Goal: Complete application form: Complete application form

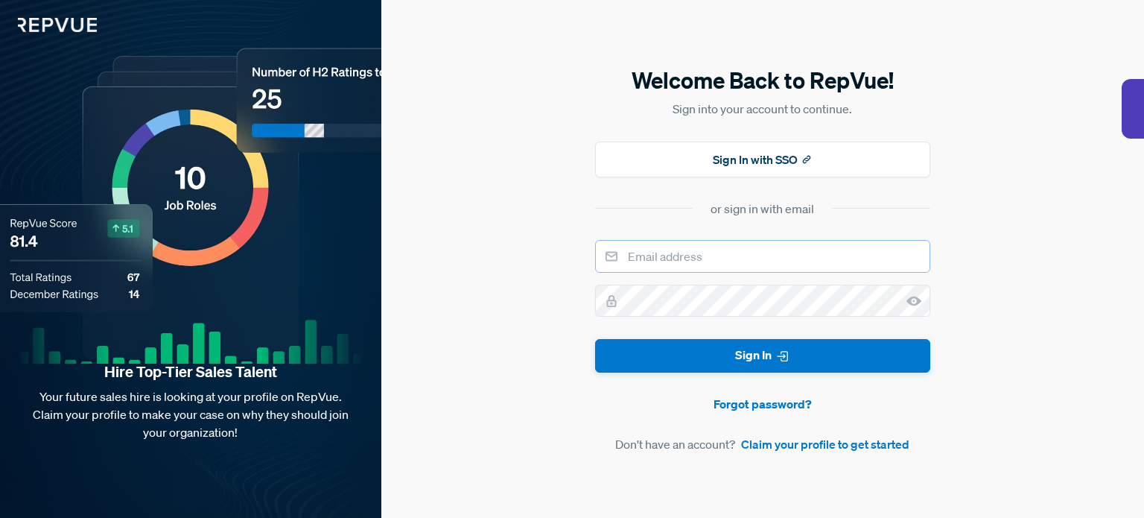
click at [707, 261] on input "email" at bounding box center [762, 256] width 335 height 33
type input "[PERSON_NAME][EMAIL_ADDRESS][DOMAIN_NAME]"
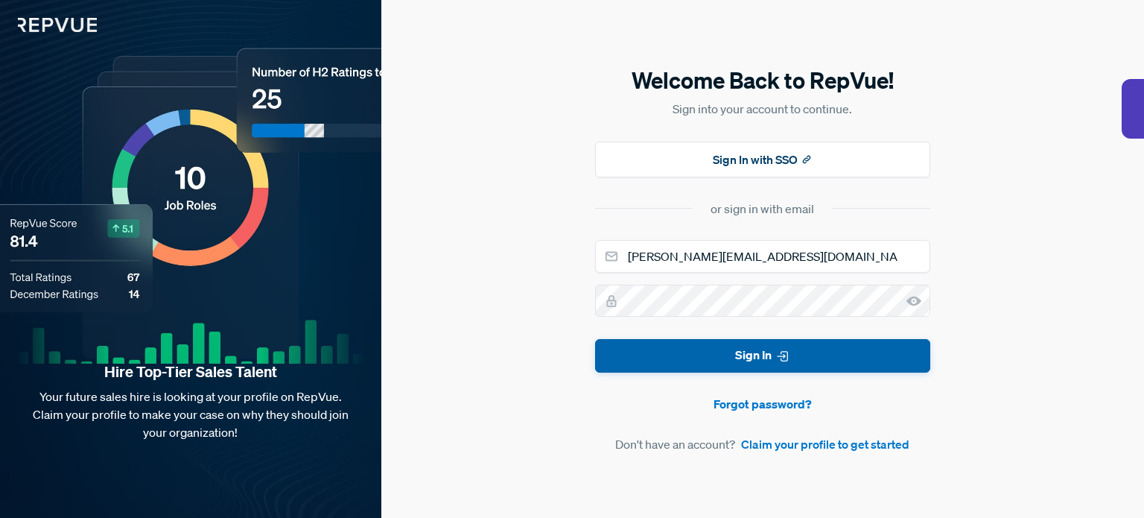
click at [745, 359] on button "Sign In" at bounding box center [762, 356] width 335 height 34
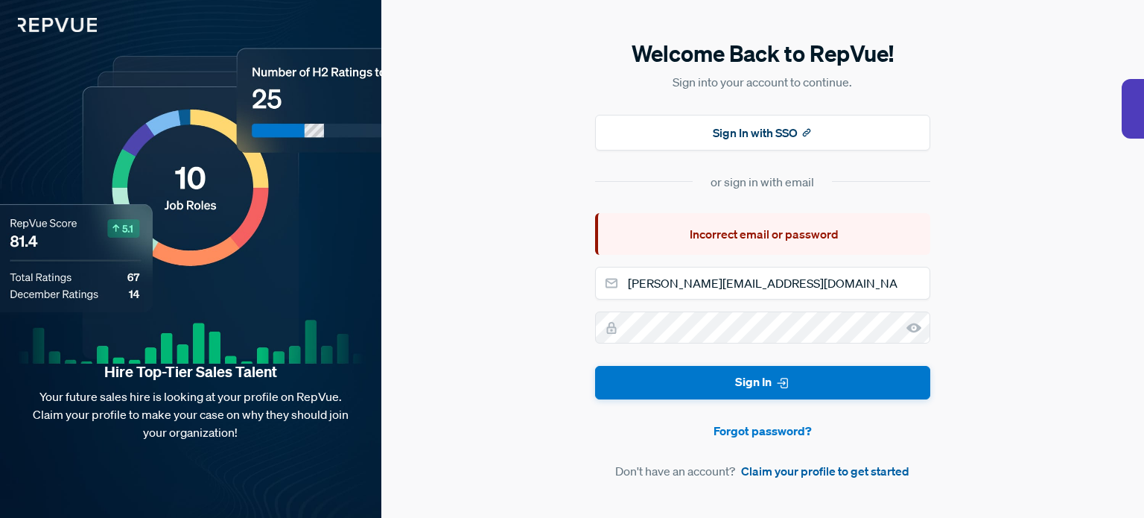
click at [761, 468] on link "Claim your profile to get started" at bounding box center [825, 471] width 168 height 18
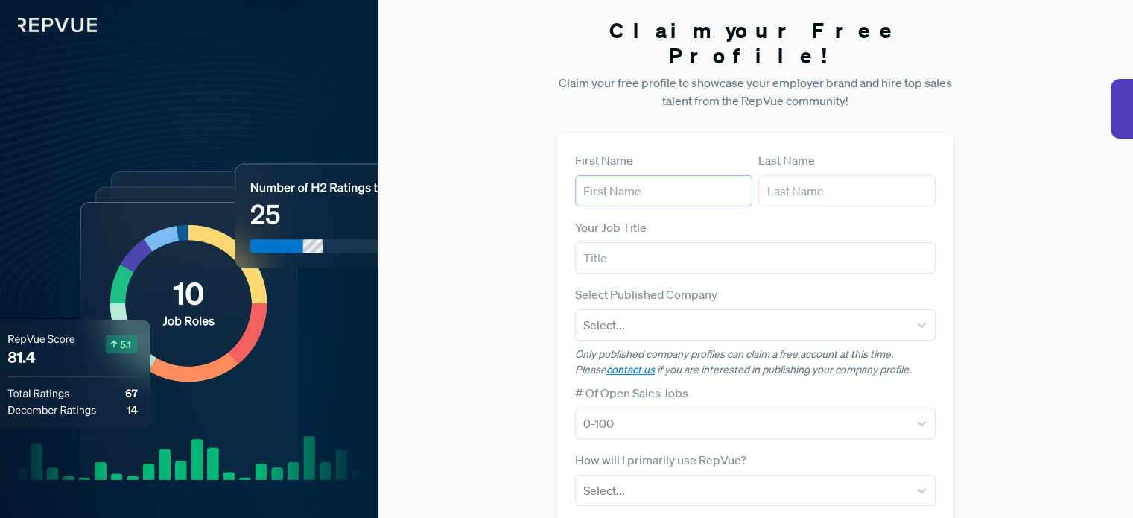
click at [651, 175] on input "text" at bounding box center [663, 190] width 177 height 31
type input "[PERSON_NAME]"
type input "Melse"
click at [614, 242] on input "MSP Channel Manager" at bounding box center [755, 257] width 361 height 31
drag, startPoint x: 614, startPoint y: 232, endPoint x: 605, endPoint y: 236, distance: 9.7
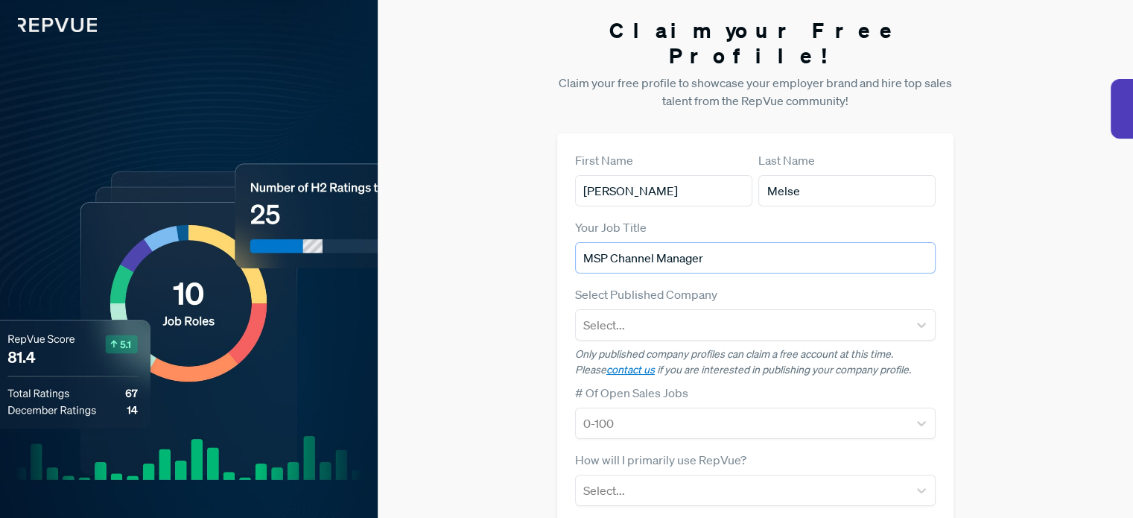
click at [605, 242] on input "MSP Channel Manager" at bounding box center [755, 257] width 361 height 31
drag, startPoint x: 609, startPoint y: 235, endPoint x: 556, endPoint y: 247, distance: 55.1
click at [557, 247] on div "First Name [PERSON_NAME] Last Name Melse Your Job Title MSP Channel Manager Sel…" at bounding box center [755, 432] width 396 height 598
type input "Channel Manager"
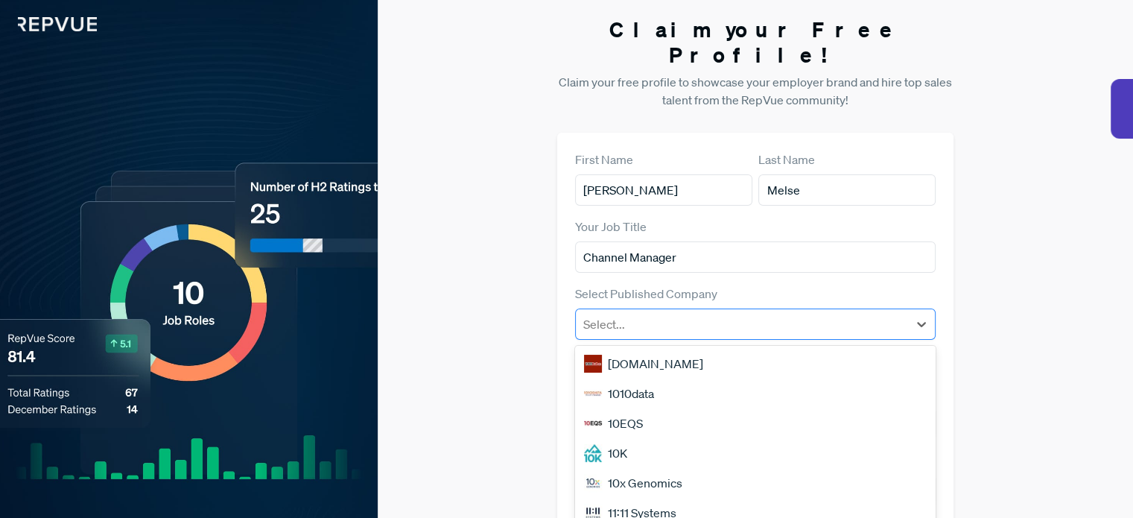
click at [597, 312] on div "Select..." at bounding box center [755, 323] width 361 height 31
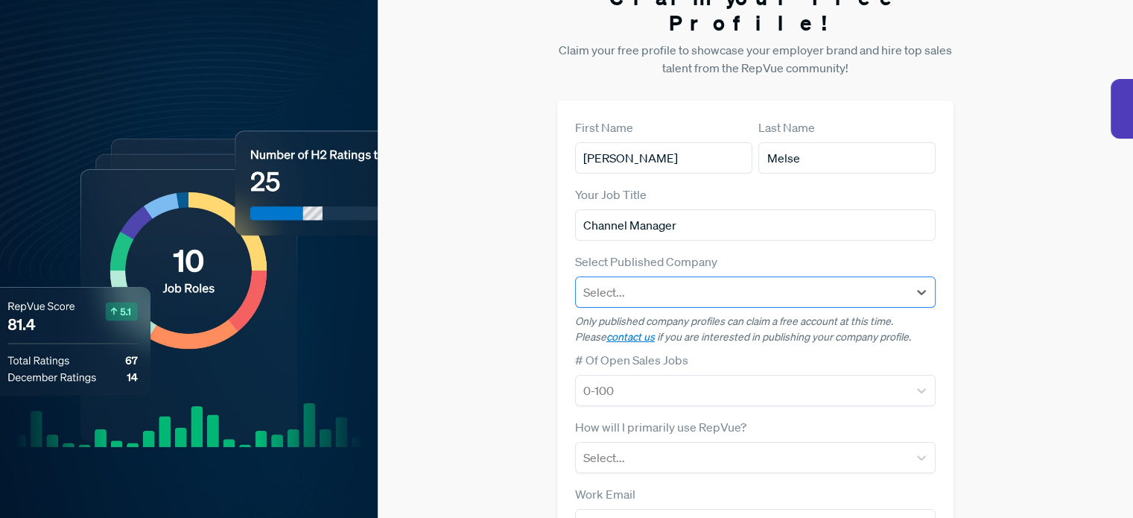
click at [621, 282] on div at bounding box center [741, 292] width 317 height 21
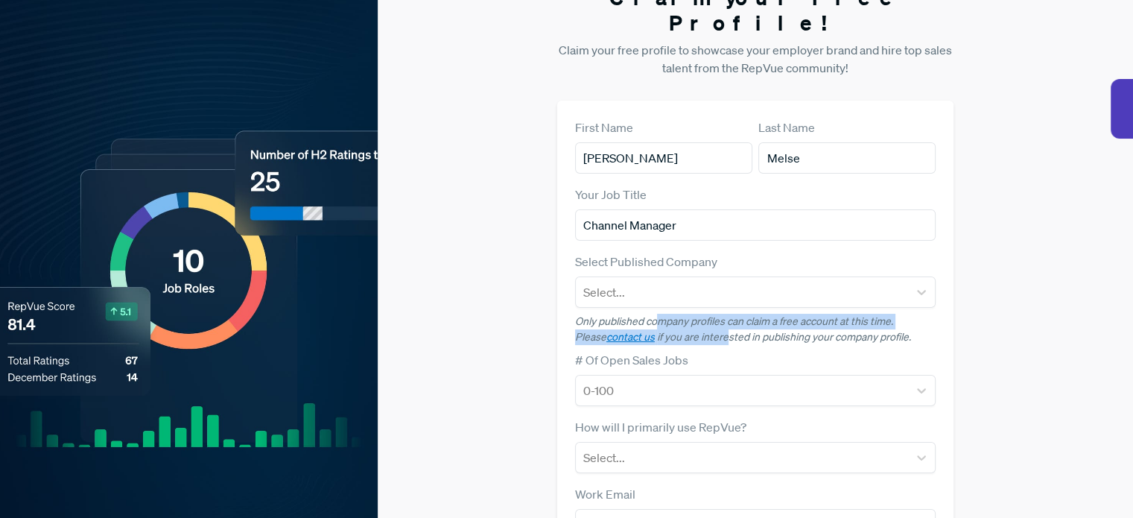
drag, startPoint x: 659, startPoint y: 298, endPoint x: 695, endPoint y: 312, distance: 39.2
click at [695, 314] on p "Only published company profiles can claim a free account at this time. Please c…" at bounding box center [755, 329] width 361 height 31
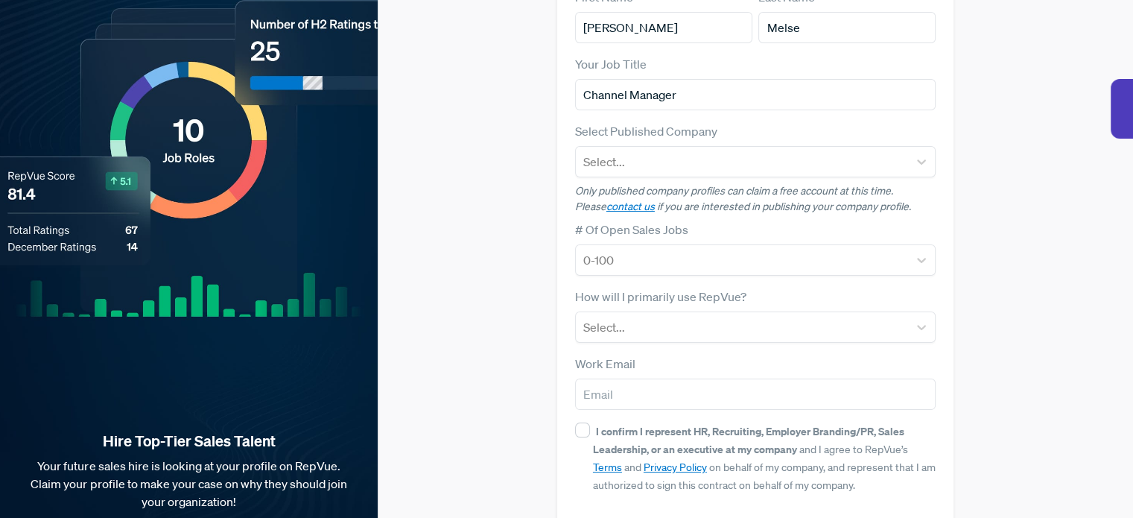
scroll to position [182, 0]
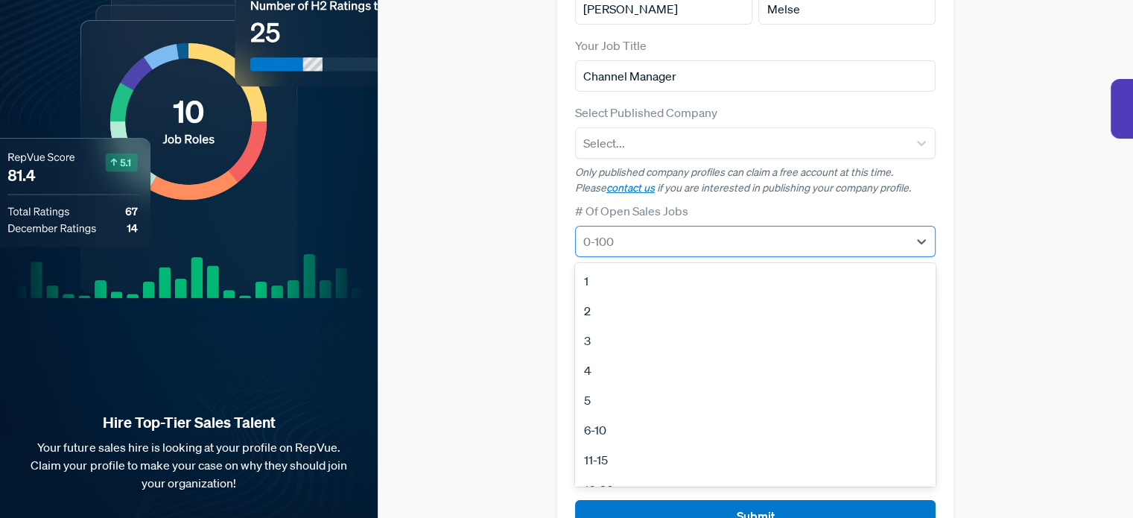
click at [656, 231] on div at bounding box center [741, 241] width 317 height 21
click at [738, 165] on p "Only published company profiles can claim a free account at this time. Please c…" at bounding box center [755, 180] width 361 height 31
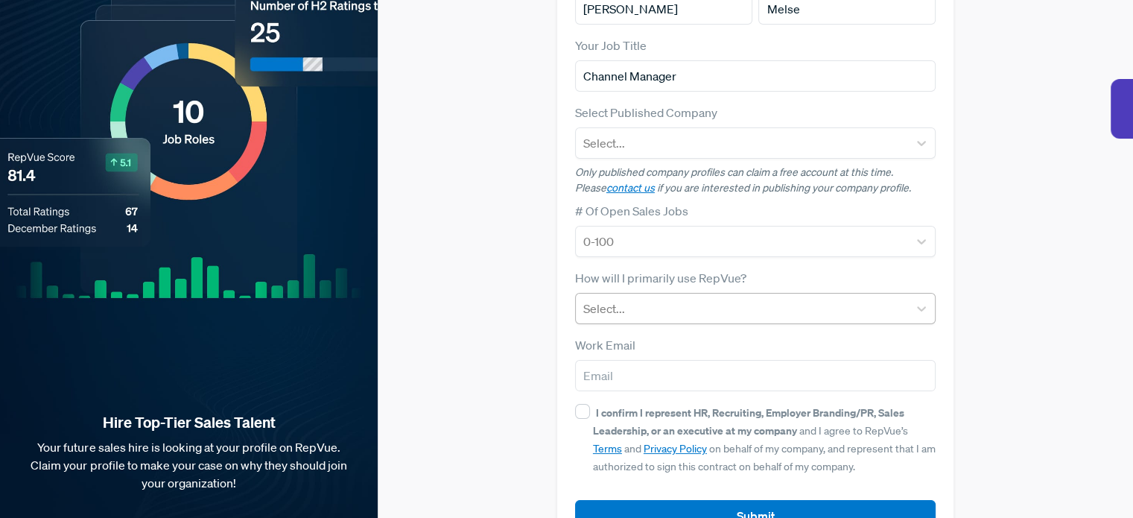
click at [692, 298] on div at bounding box center [741, 308] width 317 height 21
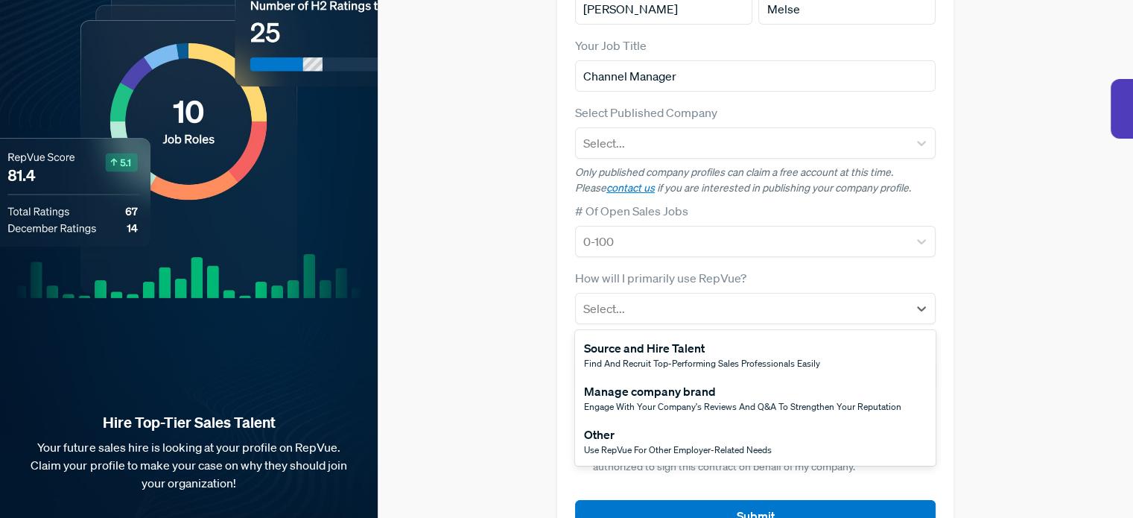
click at [679, 443] on span "Use RepVue for other employer-related needs" at bounding box center [678, 449] width 188 height 13
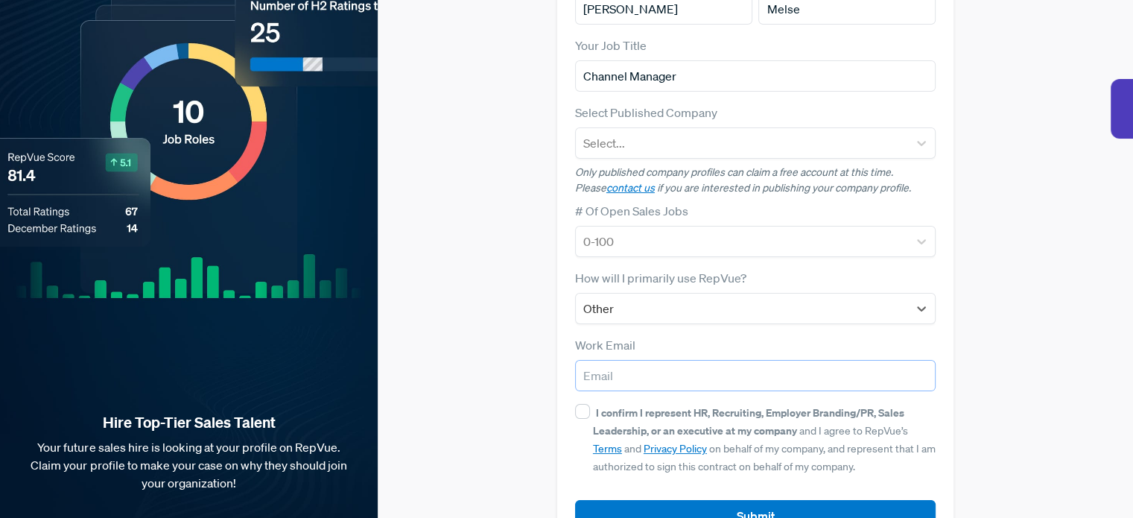
click at [677, 360] on input "email" at bounding box center [755, 375] width 361 height 31
type input "j"
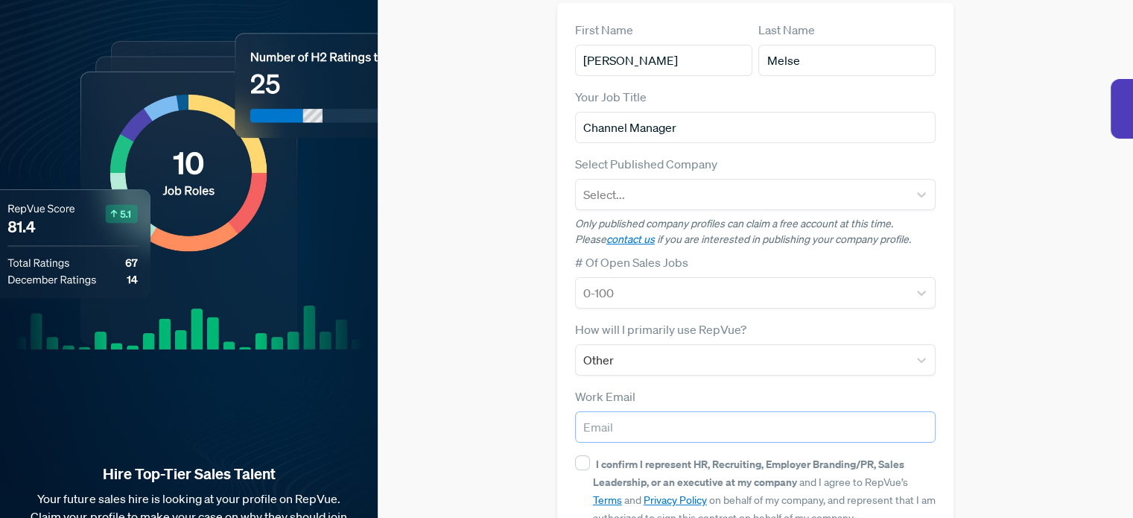
scroll to position [206, 0]
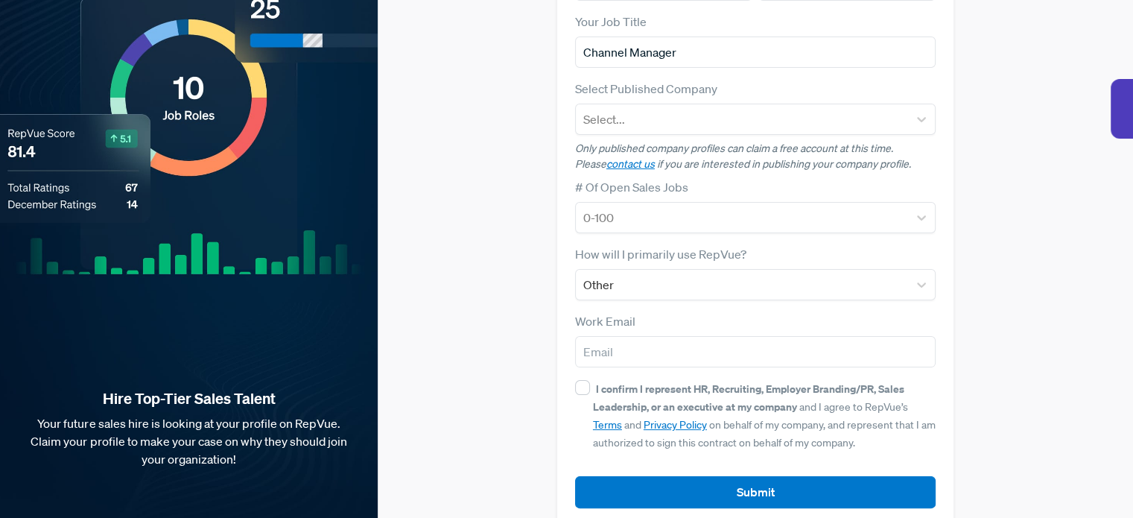
click at [638, 381] on strong "I confirm I represent HR, Recruiting, Employer Branding/PR, Sales Leadership, o…" at bounding box center [748, 397] width 311 height 32
click at [590, 380] on input "I confirm I represent HR, Recruiting, Employer Branding/PR, Sales Leadership, o…" at bounding box center [582, 387] width 15 height 15
checkbox input "true"
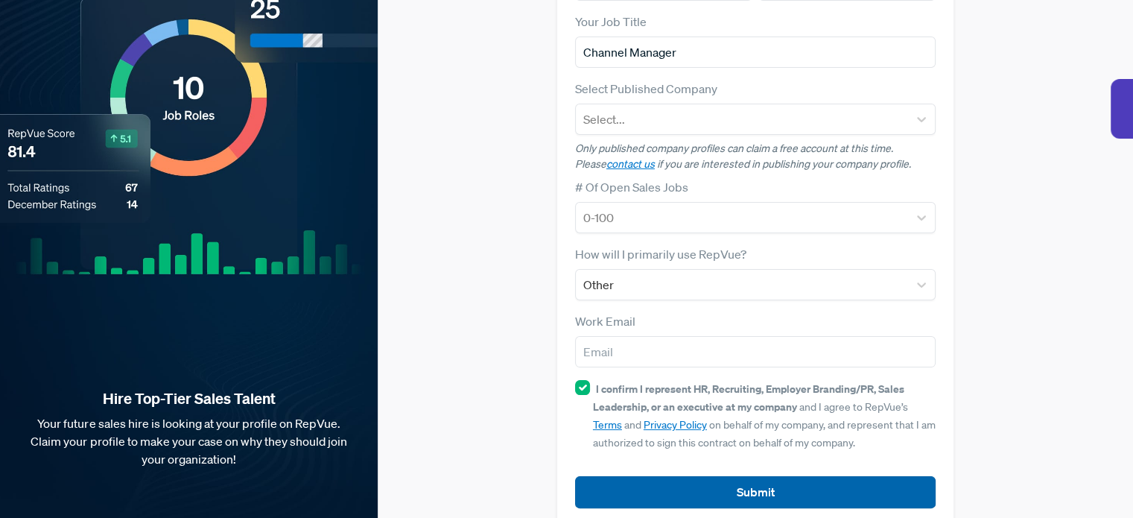
click at [686, 476] on button "Submit" at bounding box center [755, 492] width 361 height 32
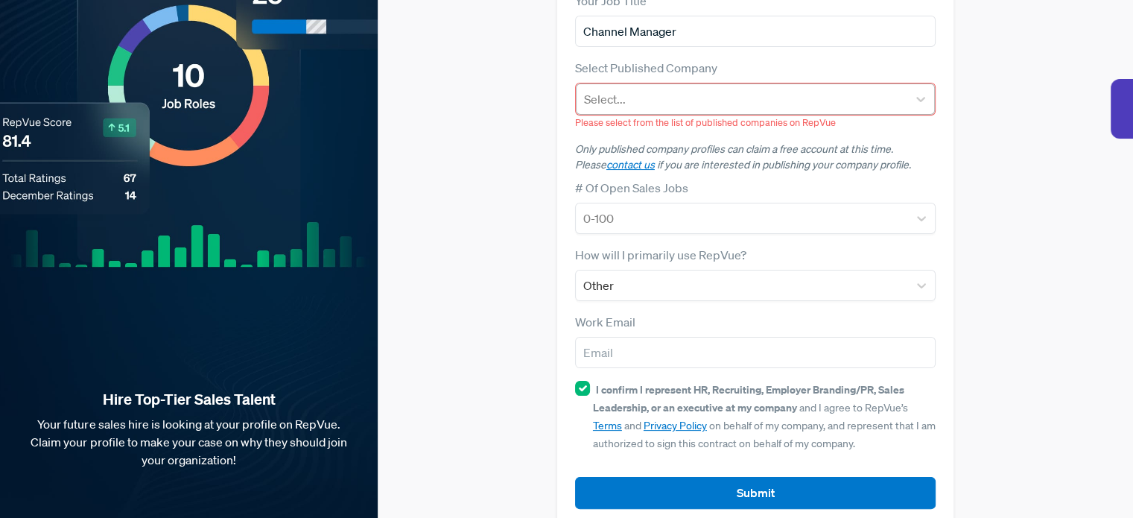
click at [614, 89] on div at bounding box center [742, 99] width 316 height 21
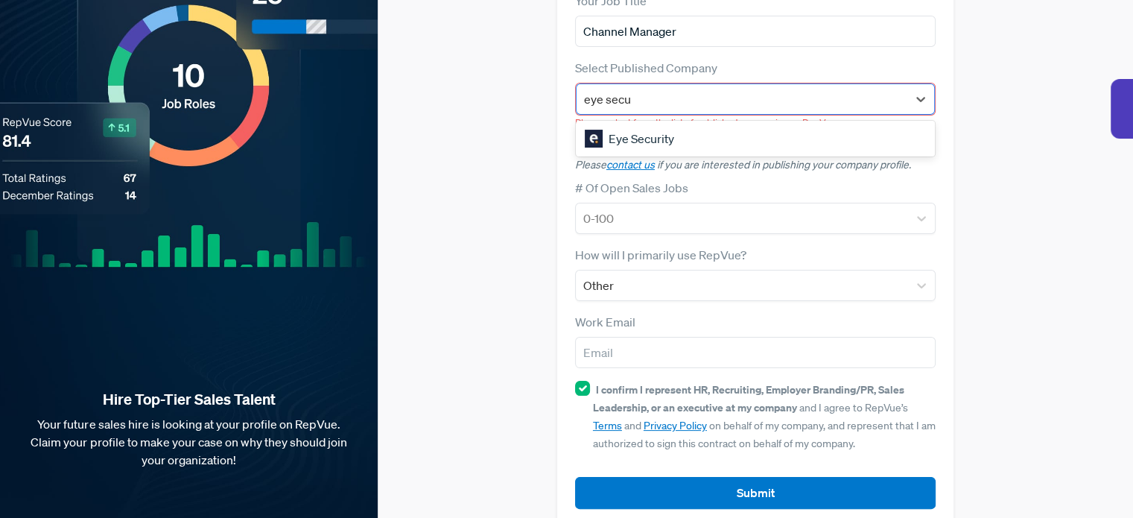
type input "eye secur"
click at [629, 124] on div "Eye Security" at bounding box center [755, 139] width 359 height 30
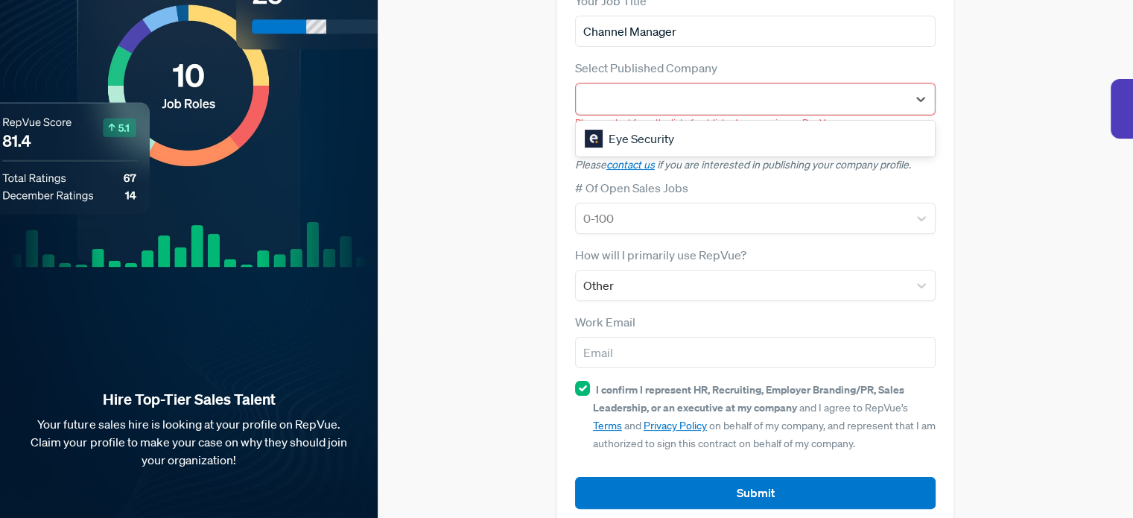
scroll to position [206, 0]
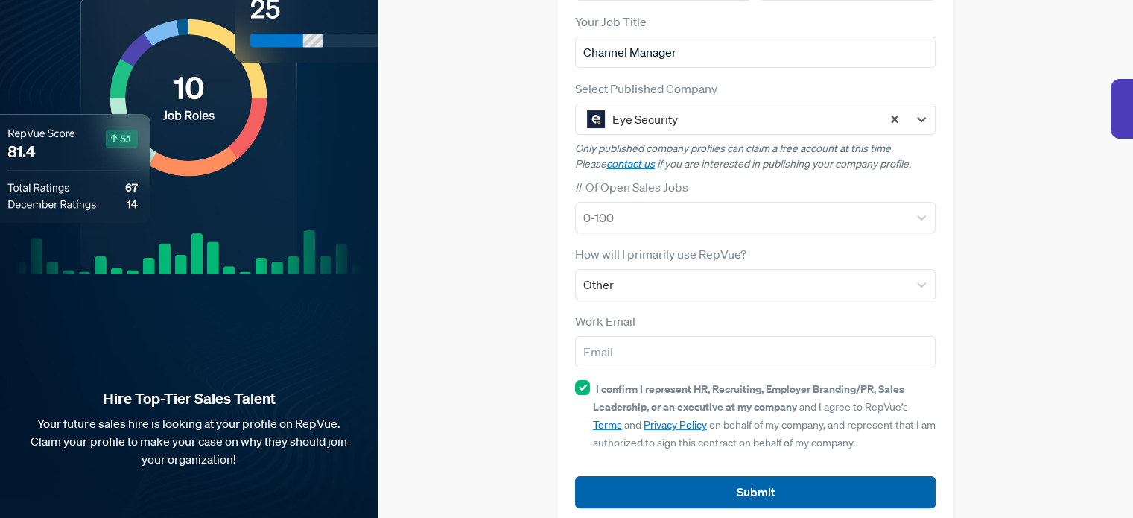
click at [697, 476] on button "Submit" at bounding box center [755, 492] width 361 height 32
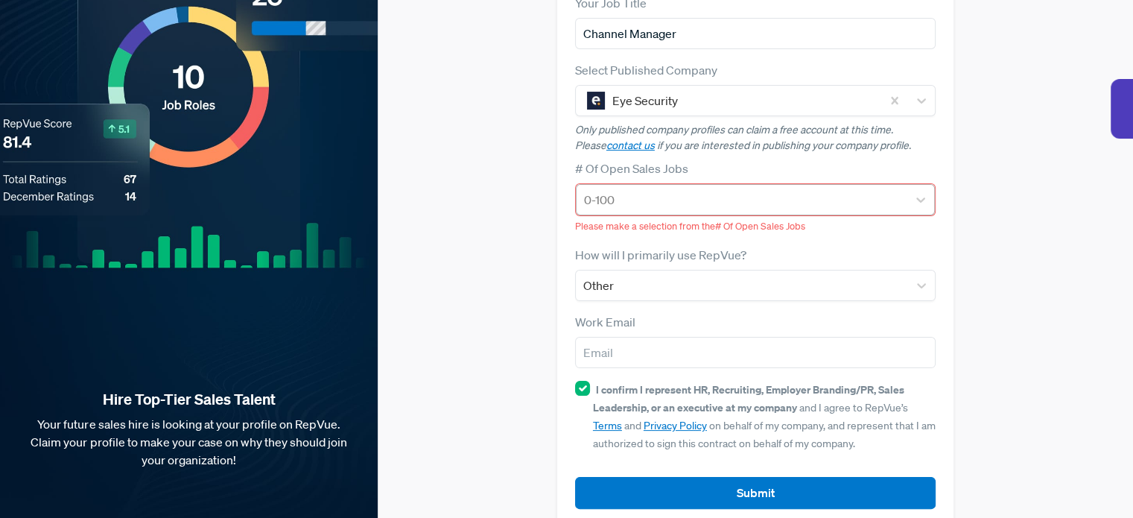
click at [635, 189] on div at bounding box center [742, 199] width 316 height 21
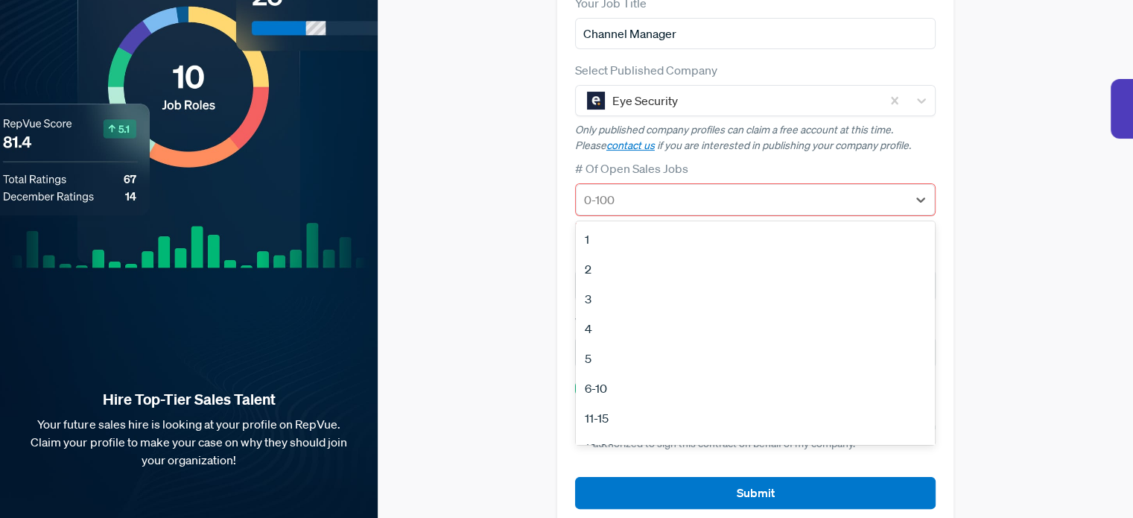
click at [620, 284] on div "3" at bounding box center [755, 299] width 359 height 30
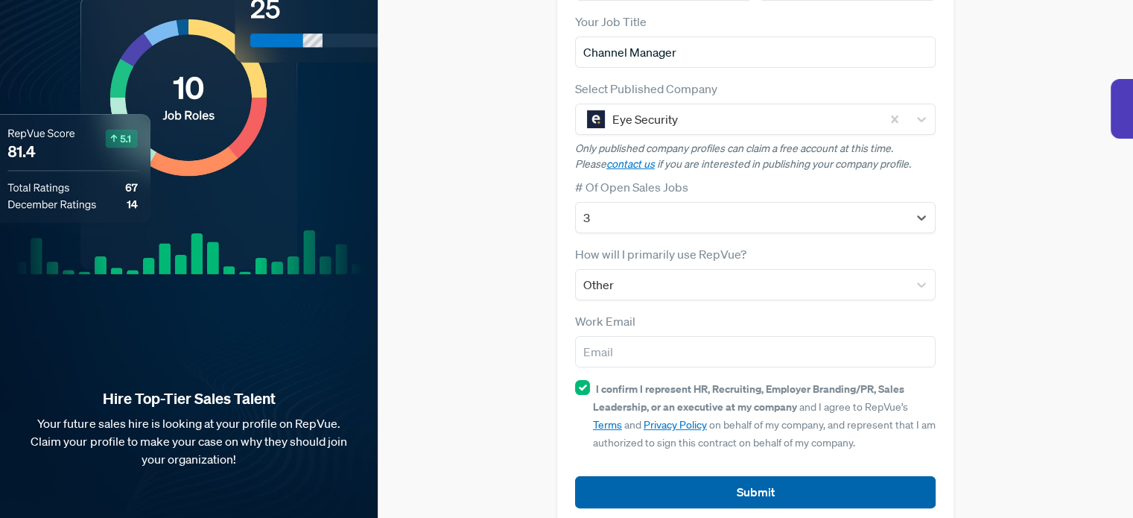
click at [653, 476] on button "Submit" at bounding box center [755, 492] width 361 height 32
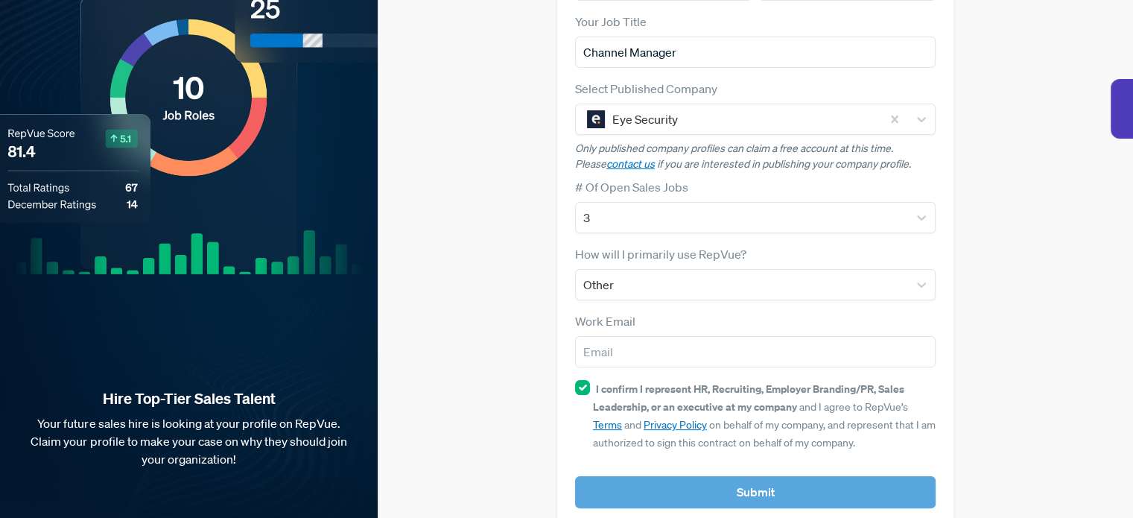
scroll to position [223, 0]
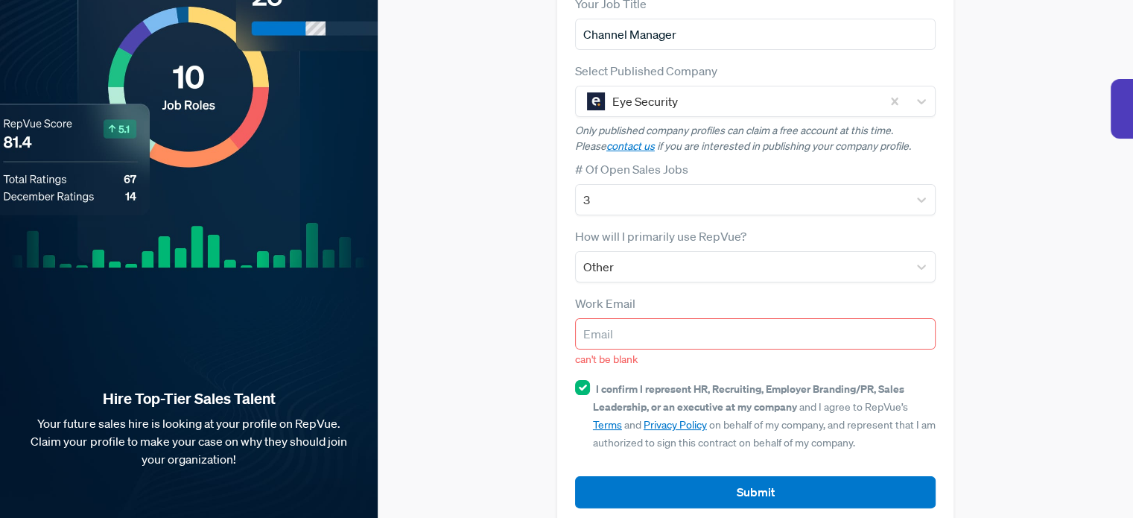
click at [641, 318] on input "email" at bounding box center [755, 333] width 361 height 31
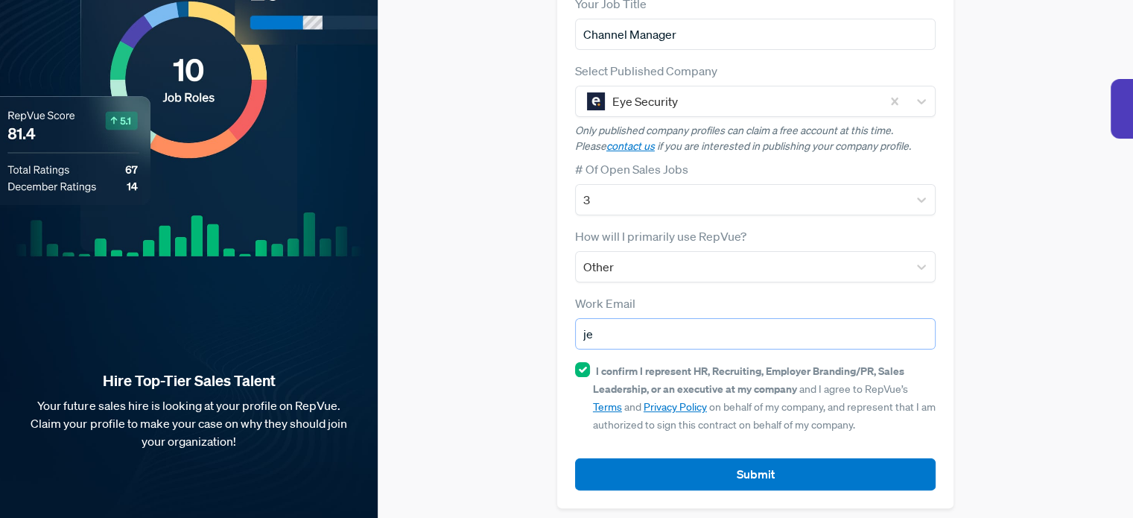
scroll to position [206, 0]
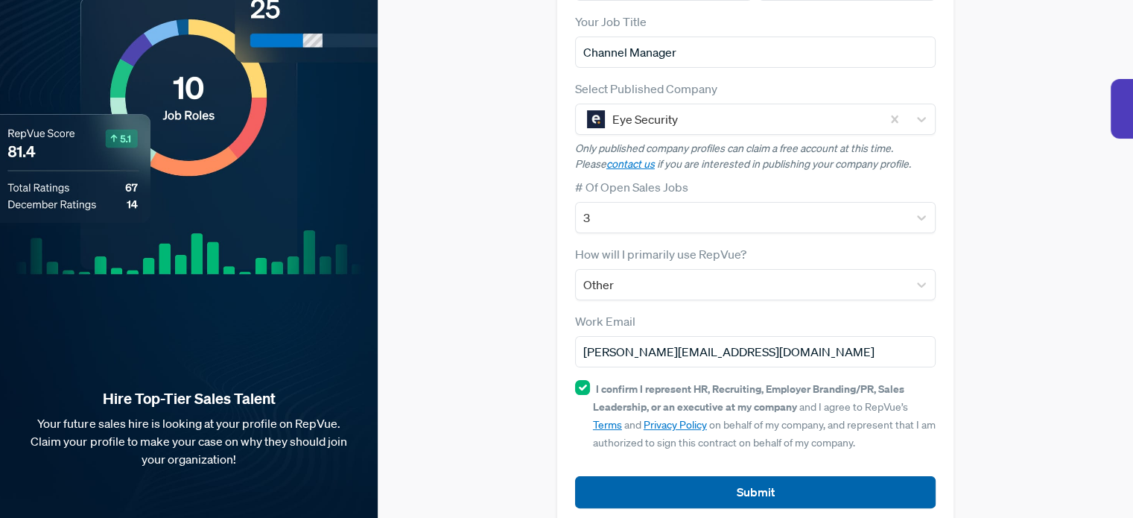
click at [699, 476] on button "Submit" at bounding box center [755, 492] width 361 height 32
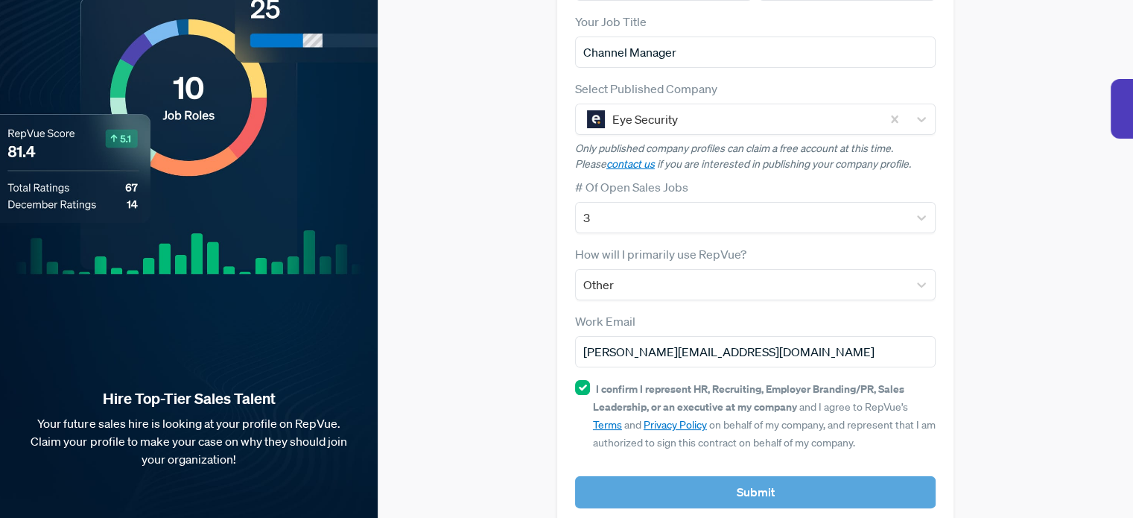
scroll to position [223, 0]
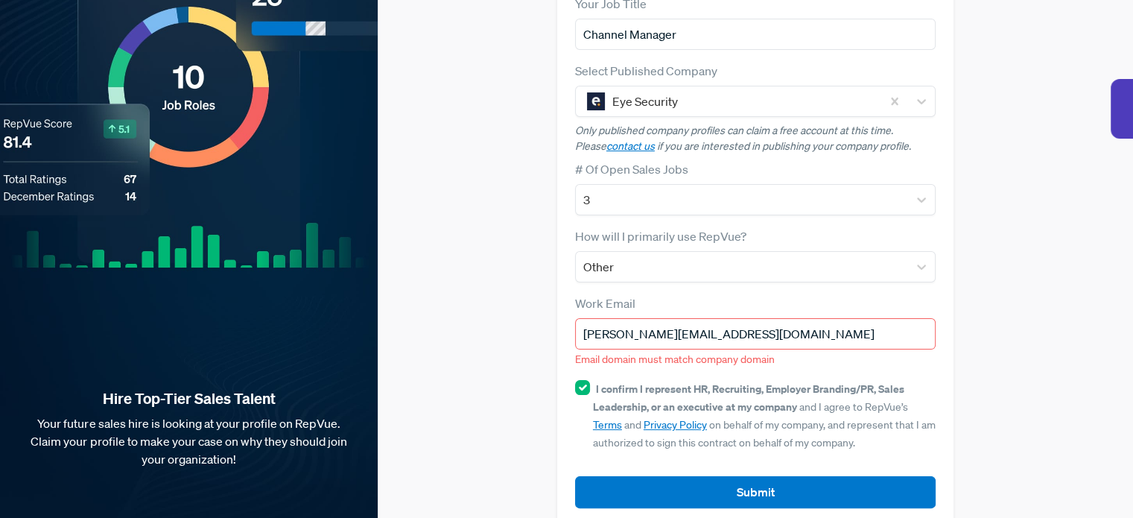
click at [701, 352] on span "Email domain must match company domain" at bounding box center [675, 358] width 200 height 13
click at [757, 318] on input "[PERSON_NAME][EMAIL_ADDRESS][DOMAIN_NAME]" at bounding box center [755, 333] width 361 height 31
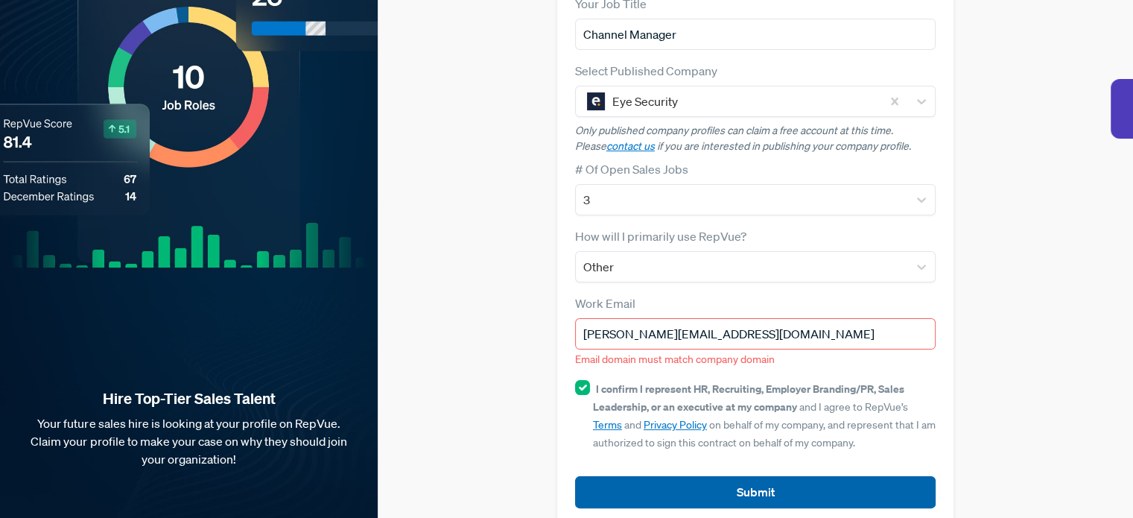
click at [792, 476] on button "Submit" at bounding box center [755, 492] width 361 height 32
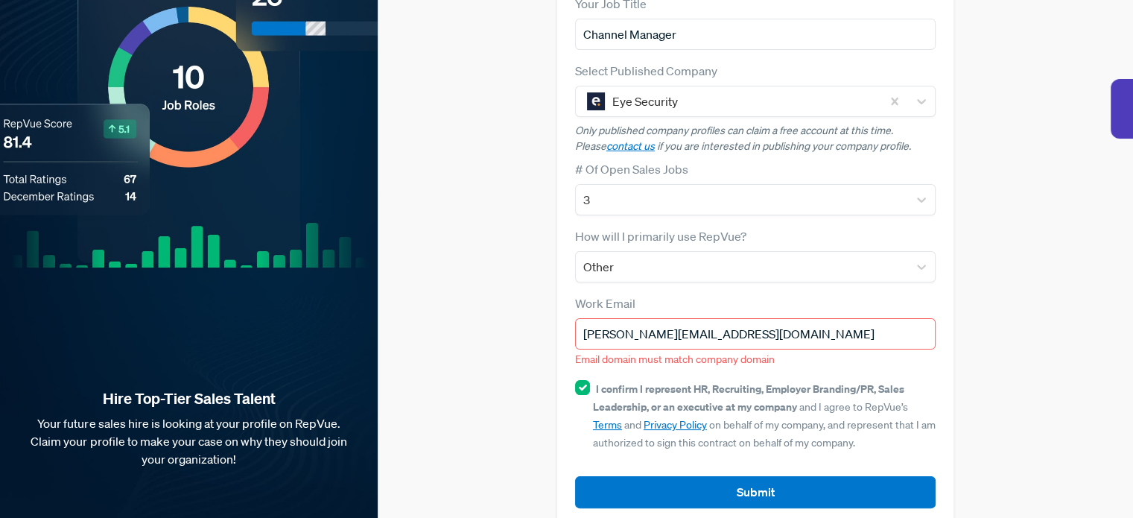
click at [708, 318] on input "[PERSON_NAME][EMAIL_ADDRESS][DOMAIN_NAME]" at bounding box center [755, 333] width 361 height 31
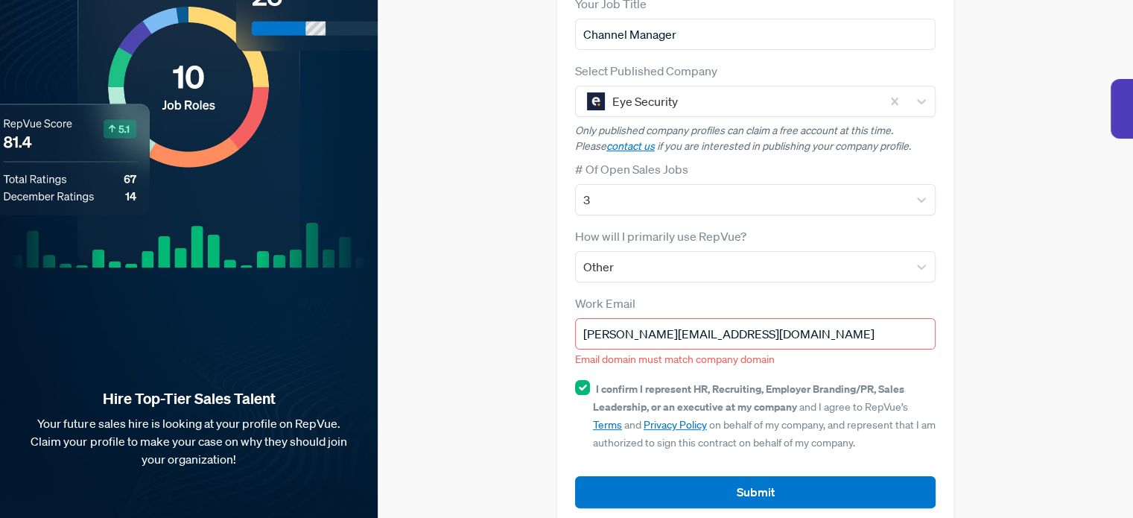
click at [721, 318] on input "[PERSON_NAME][EMAIL_ADDRESS][DOMAIN_NAME]" at bounding box center [755, 333] width 361 height 31
click at [738, 318] on input "[PERSON_NAME][EMAIL_ADDRESS][DOMAIN_NAME]" at bounding box center [755, 333] width 361 height 31
drag, startPoint x: 723, startPoint y: 303, endPoint x: 671, endPoint y: 315, distance: 53.5
click at [671, 318] on input "[PERSON_NAME][EMAIL_ADDRESS][DOMAIN_NAME]" at bounding box center [755, 333] width 361 height 31
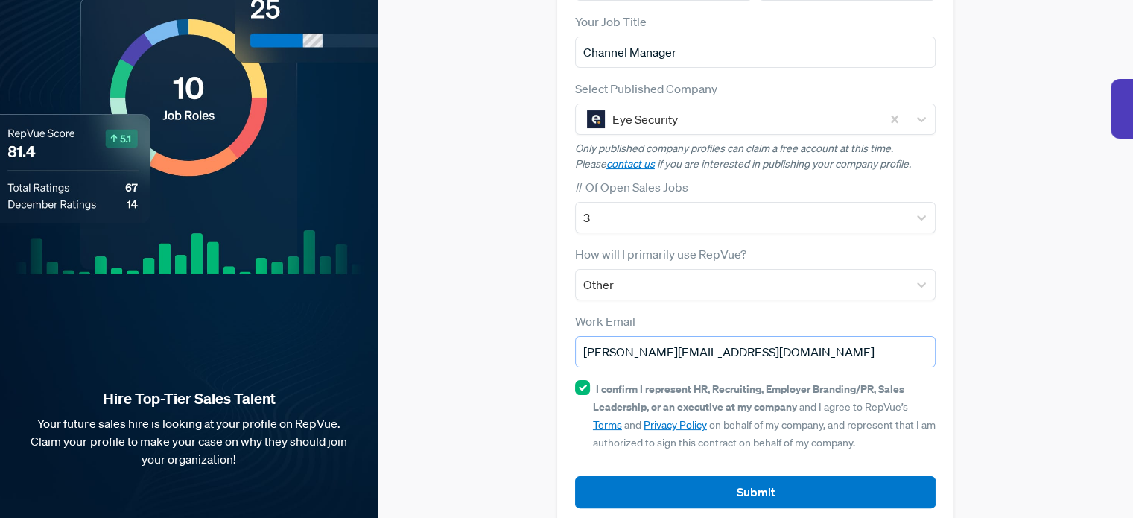
click at [575, 476] on button "Submit" at bounding box center [755, 492] width 361 height 32
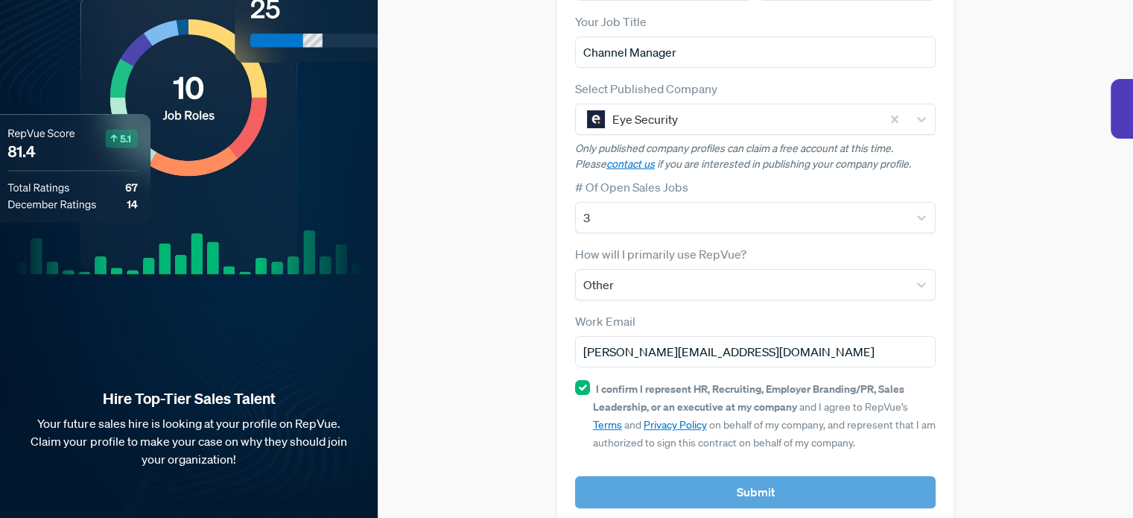
click at [837, 469] on article "Submit" at bounding box center [755, 480] width 361 height 56
click at [772, 336] on input "[PERSON_NAME][EMAIL_ADDRESS][DOMAIN_NAME]" at bounding box center [755, 351] width 361 height 31
type input "[PERSON_NAME][EMAIL_ADDRESS][DOMAIN_NAME]"
click at [958, 363] on div "Claim your Free Profile! Claim your free profile to showcase your employer bran…" at bounding box center [755, 168] width 755 height 749
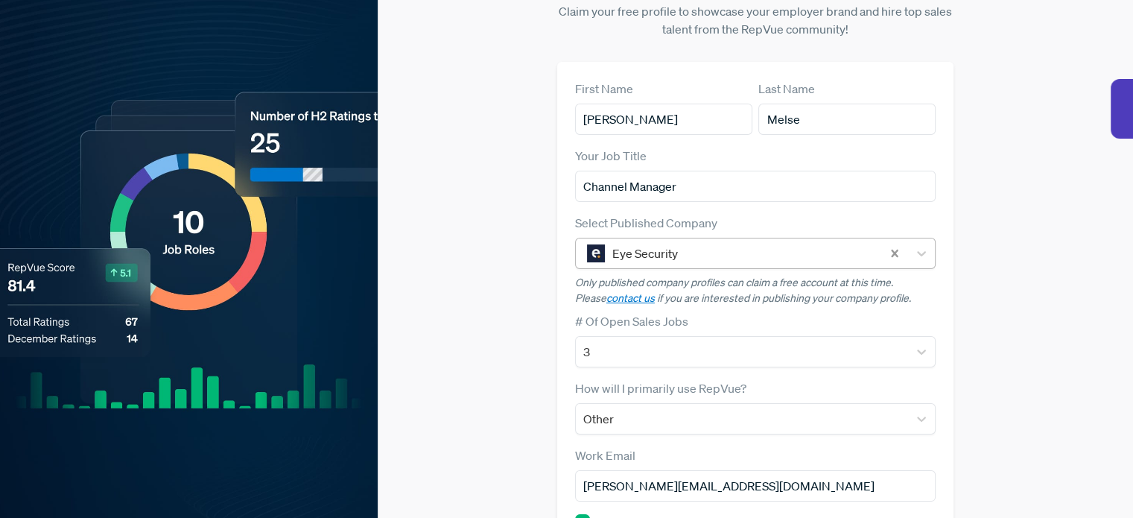
scroll to position [0, 0]
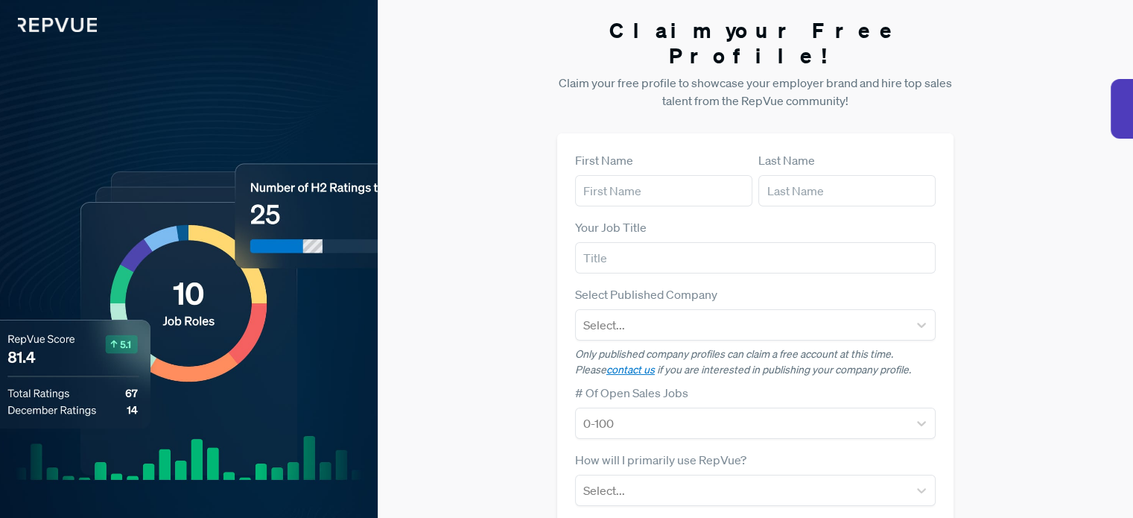
click at [507, 286] on div "Claim your Free Profile! Claim your free profile to showcase your employer bran…" at bounding box center [755, 374] width 755 height 749
click at [595, 175] on input "text" at bounding box center [663, 190] width 177 height 31
type input "[PERSON_NAME]"
type input "Melse"
type input "Channel Manager"
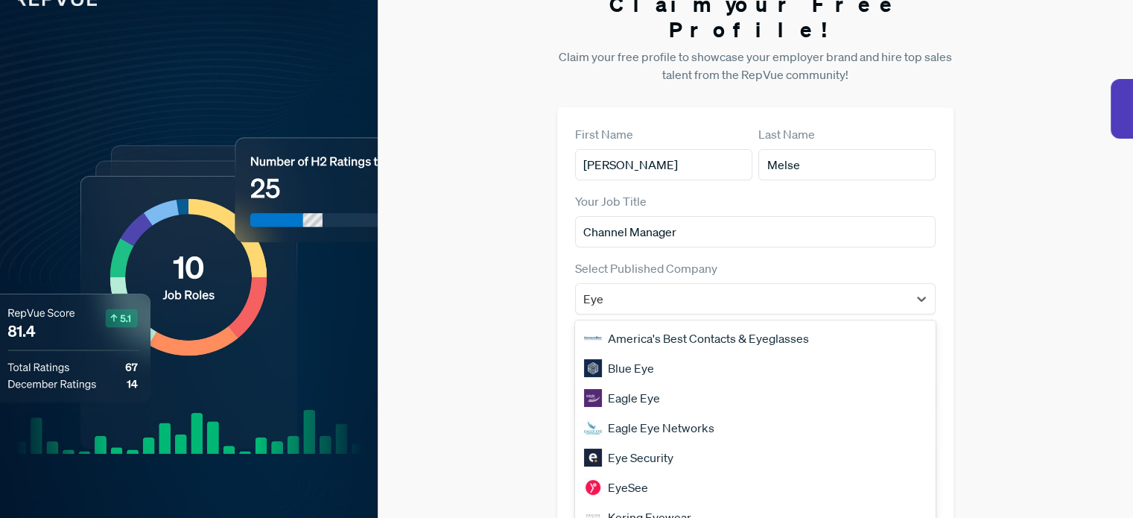
scroll to position [33, 0]
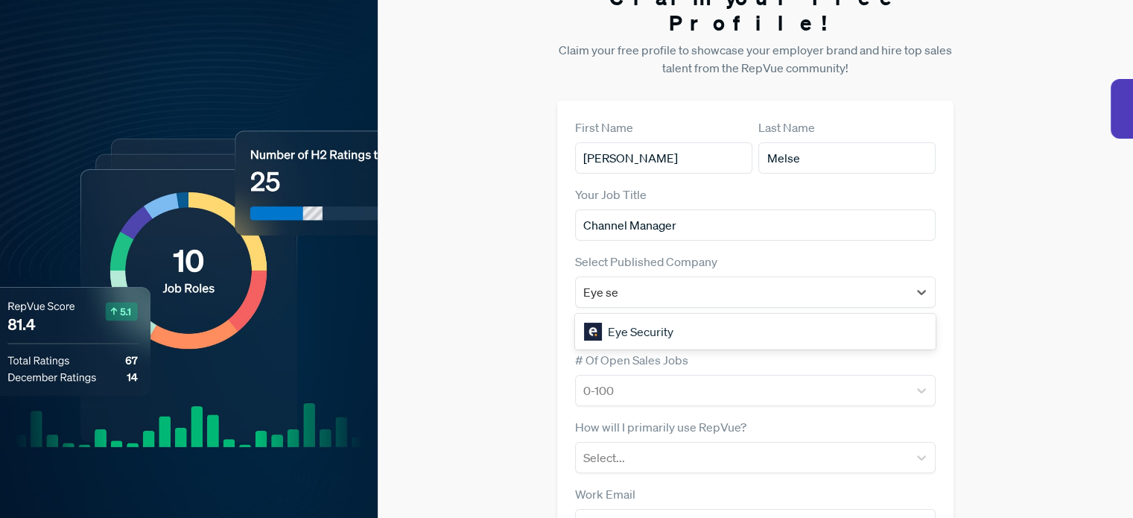
type input "Eye sec"
click at [627, 317] on div "Eye Security" at bounding box center [755, 332] width 361 height 30
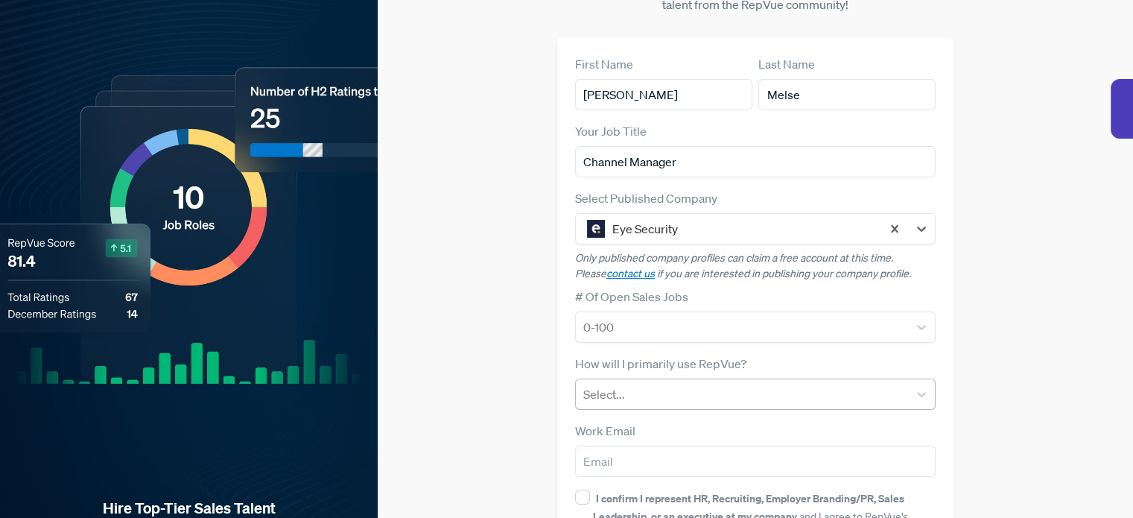
scroll to position [182, 0]
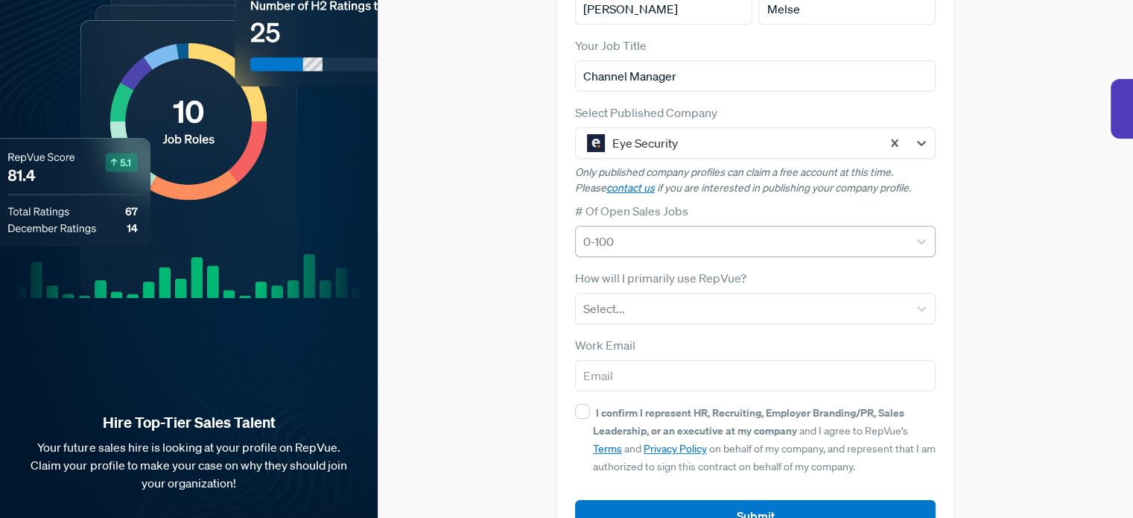
click at [632, 231] on div at bounding box center [741, 241] width 317 height 21
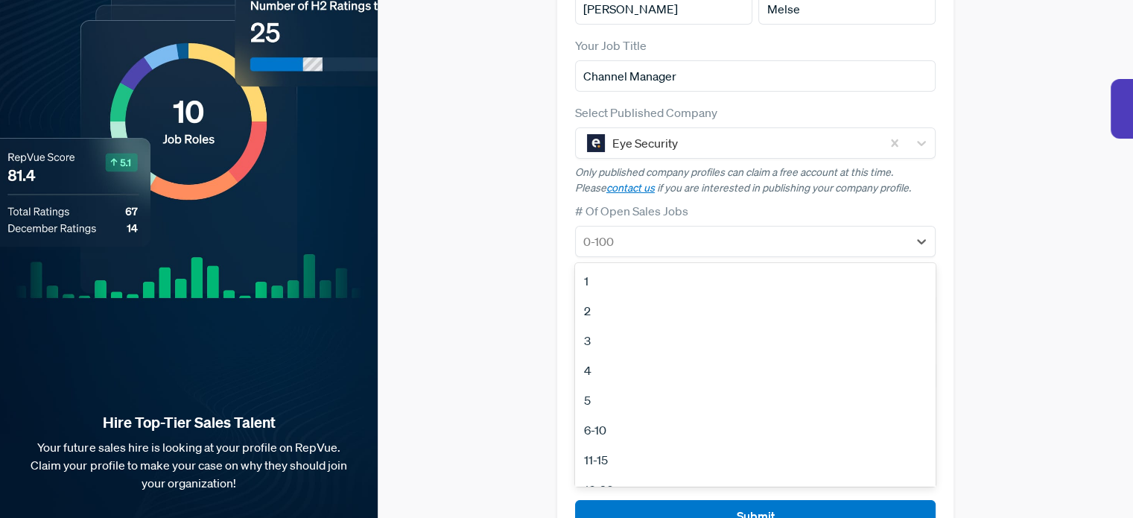
click at [624, 326] on div "3" at bounding box center [755, 341] width 361 height 30
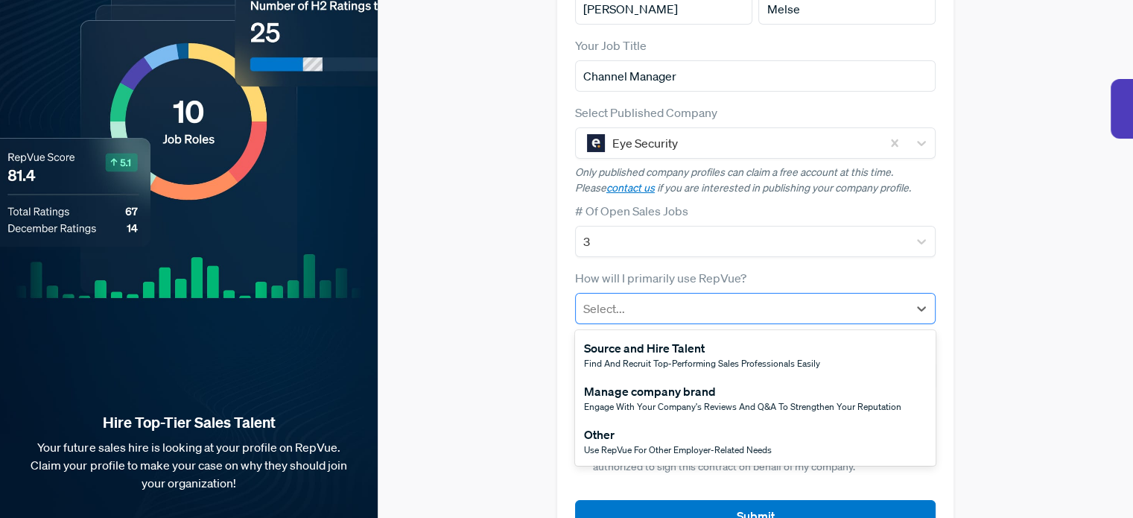
click at [618, 298] on div at bounding box center [741, 308] width 317 height 21
click at [620, 425] on div "Other" at bounding box center [678, 434] width 188 height 18
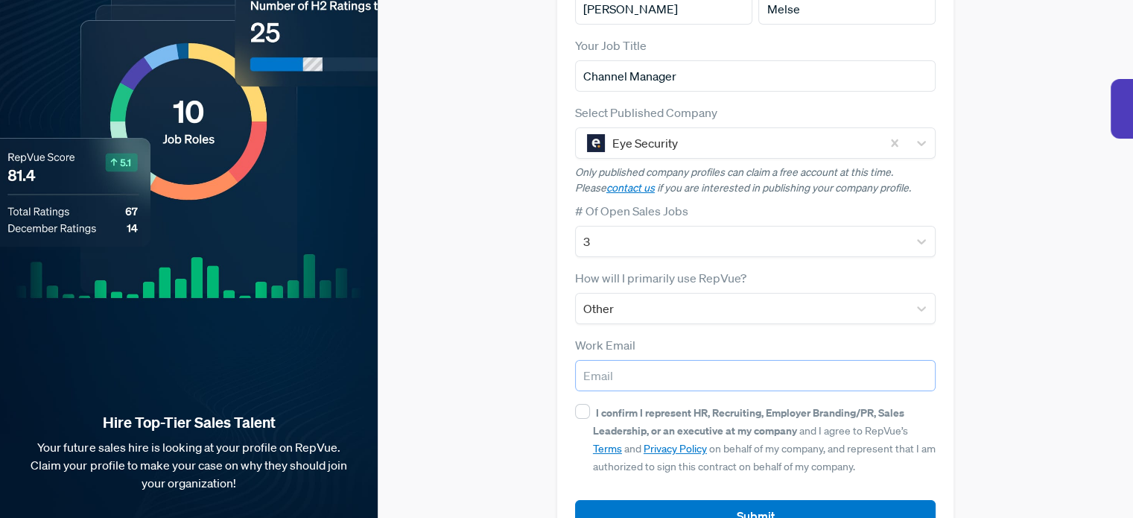
click at [627, 360] on input "email" at bounding box center [755, 375] width 361 height 31
type input "[PERSON_NAME][EMAIL_ADDRESS][DOMAIN_NAME]"
click at [577, 404] on input "I confirm I represent HR, Recruiting, Employer Branding/PR, Sales Leadership, o…" at bounding box center [582, 411] width 15 height 15
checkbox input "true"
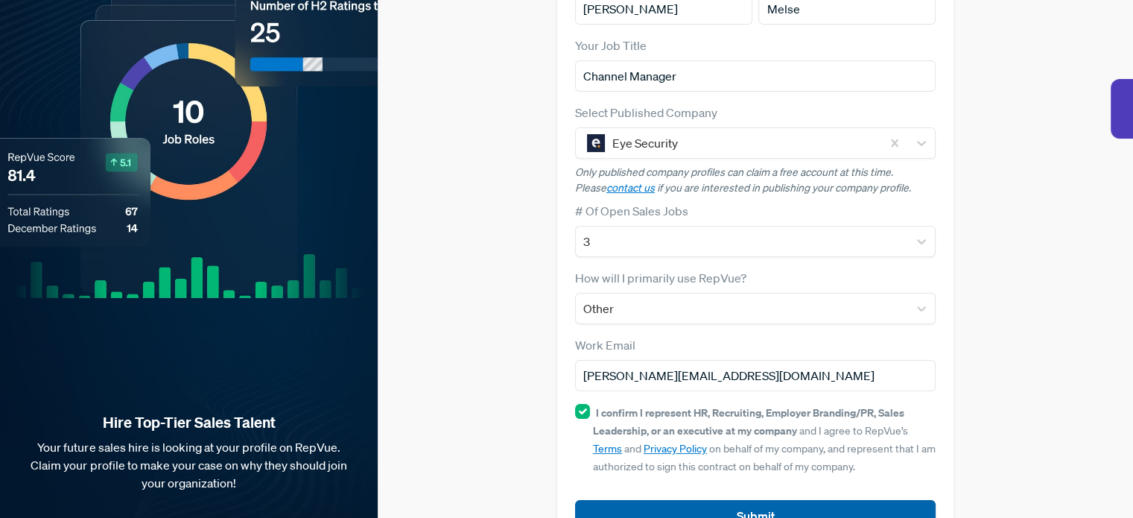
click at [654, 500] on button "Submit" at bounding box center [755, 516] width 361 height 32
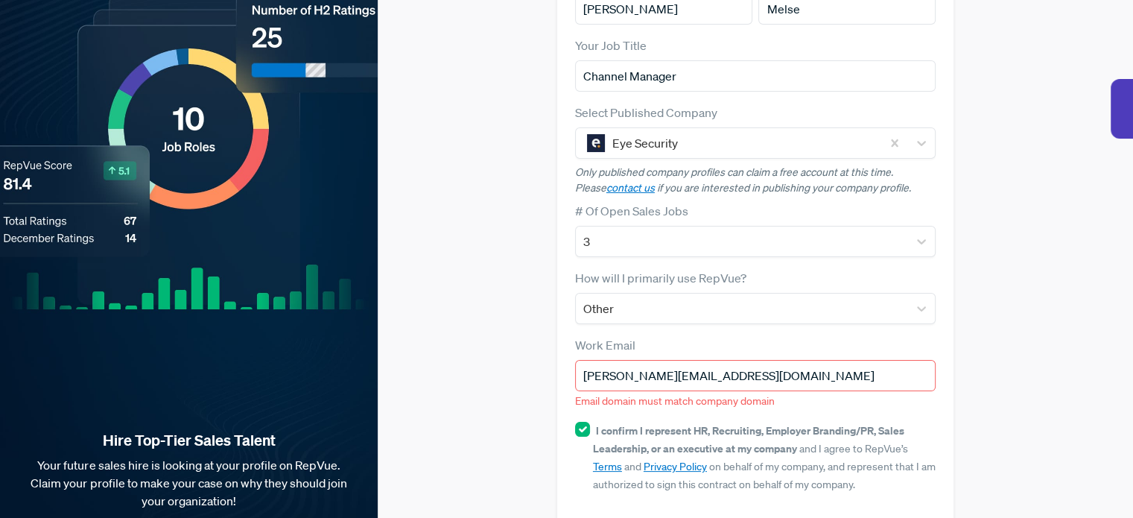
scroll to position [200, 0]
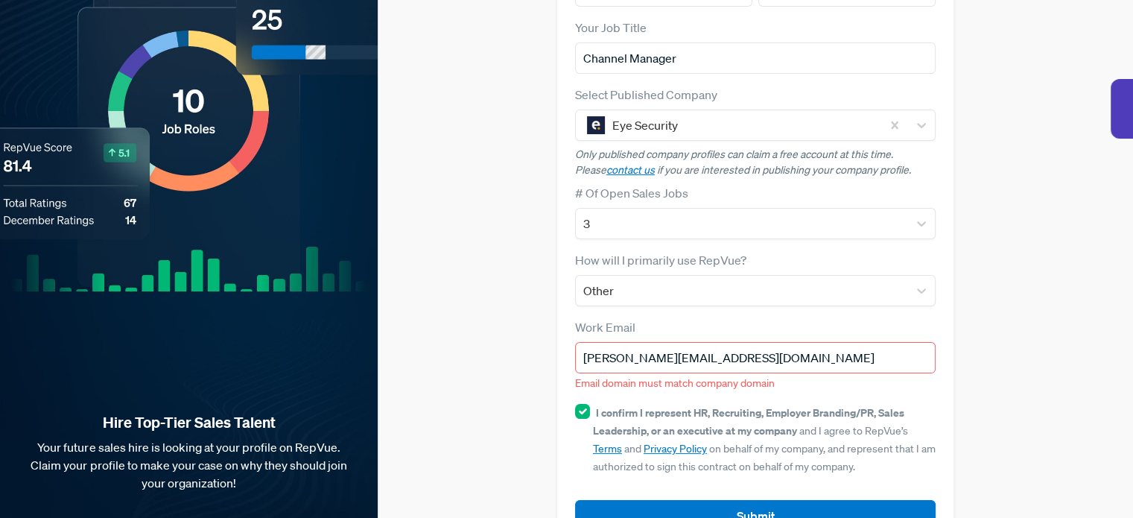
drag, startPoint x: 735, startPoint y: 336, endPoint x: 671, endPoint y: 336, distance: 64.1
click at [671, 342] on input "[PERSON_NAME][EMAIL_ADDRESS][DOMAIN_NAME]" at bounding box center [755, 357] width 361 height 31
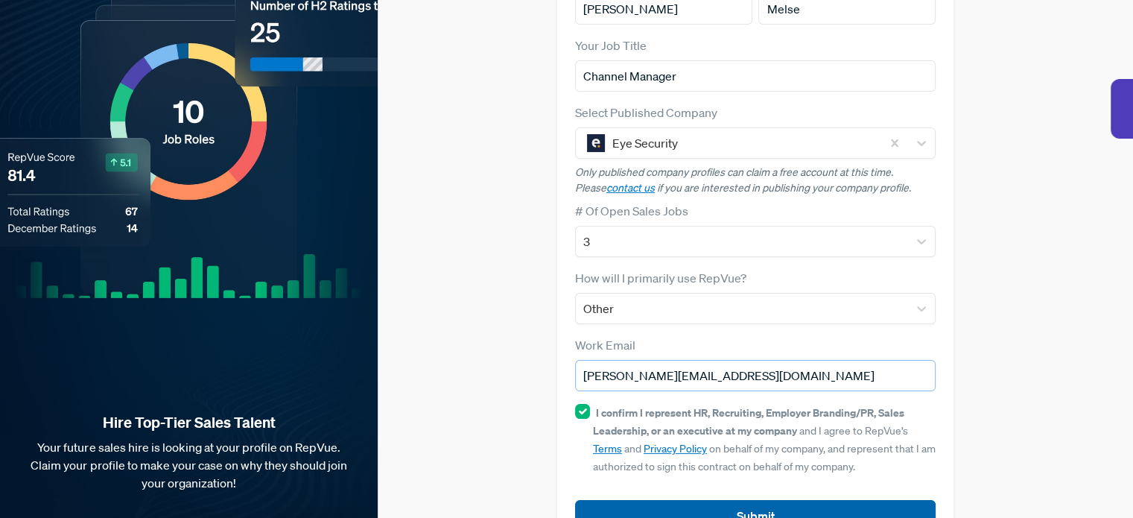
type input "jesse.melse@eyesecurity.de"
click at [728, 500] on button "Submit" at bounding box center [755, 516] width 361 height 32
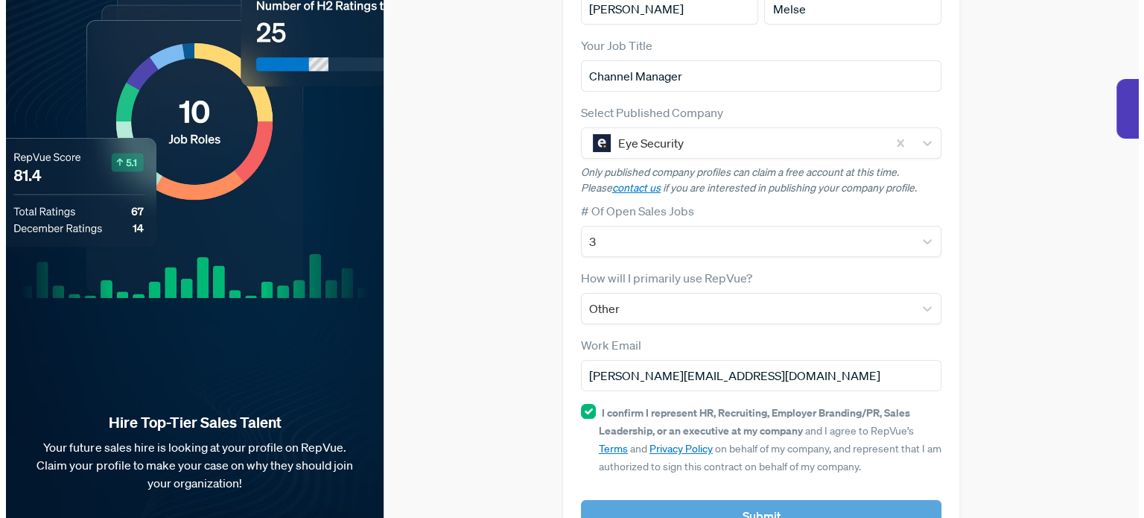
scroll to position [0, 0]
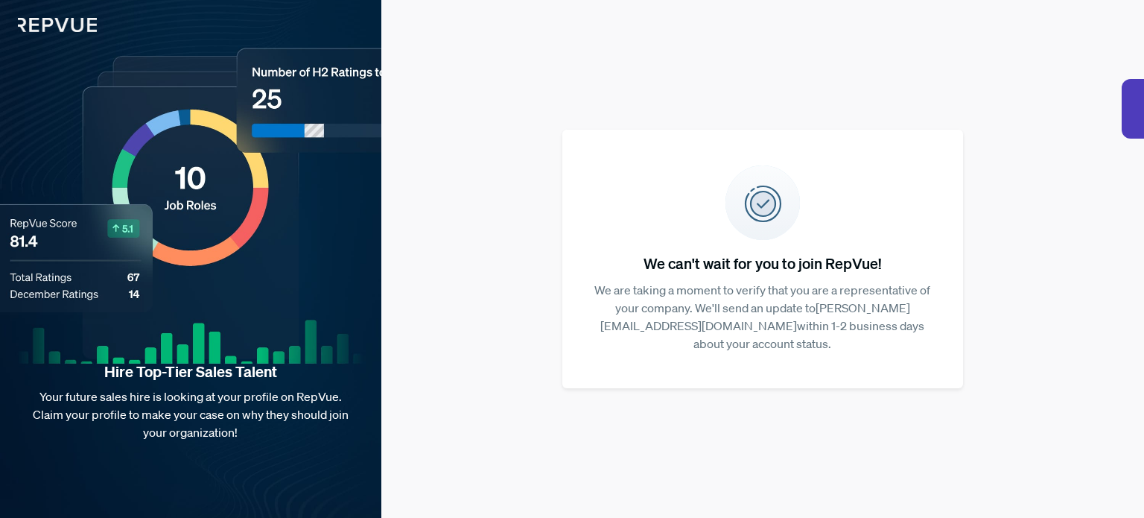
click at [492, 104] on div "We can't wait for you to join RepVue! We are taking a moment to verify that you…" at bounding box center [762, 259] width 763 height 518
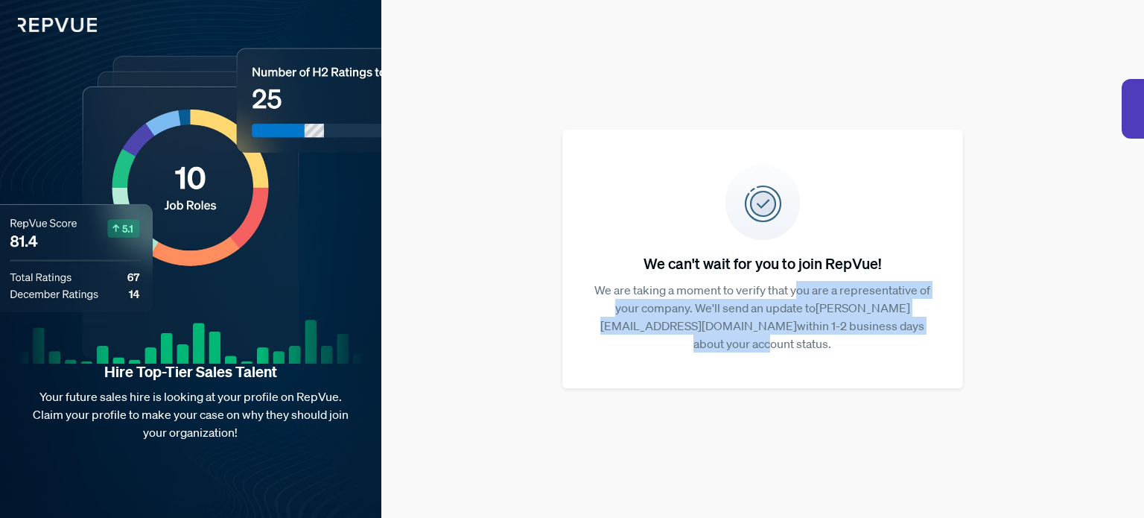
drag, startPoint x: 802, startPoint y: 301, endPoint x: 827, endPoint y: 346, distance: 51.4
click at [827, 346] on article "We can't wait for you to join RepVue! We are taking a moment to verify that you…" at bounding box center [762, 259] width 365 height 223
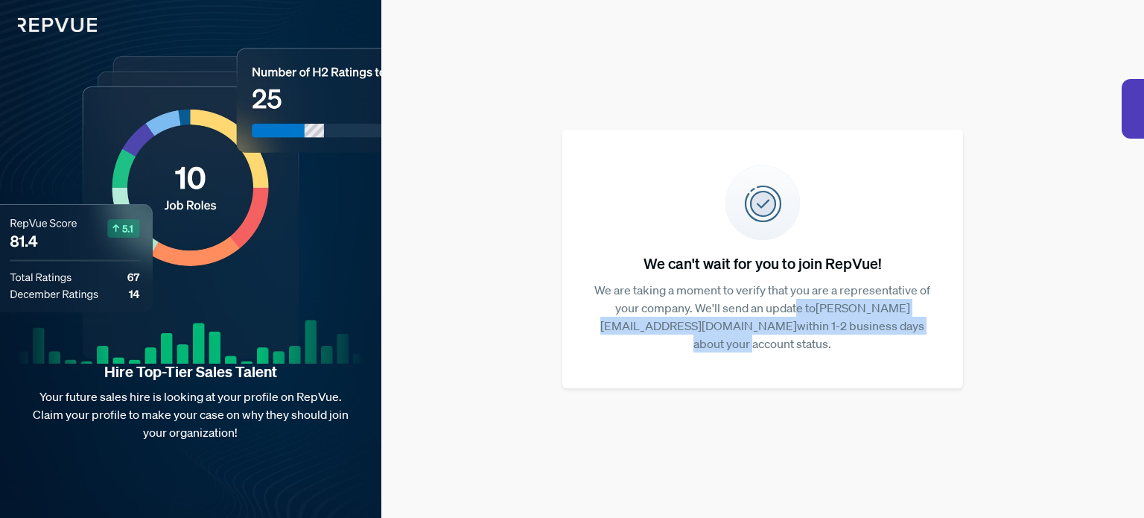
drag, startPoint x: 770, startPoint y: 317, endPoint x: 812, endPoint y: 342, distance: 49.4
click at [812, 342] on p "We are taking a moment to verify that you are a representative of your company.…" at bounding box center [762, 317] width 353 height 72
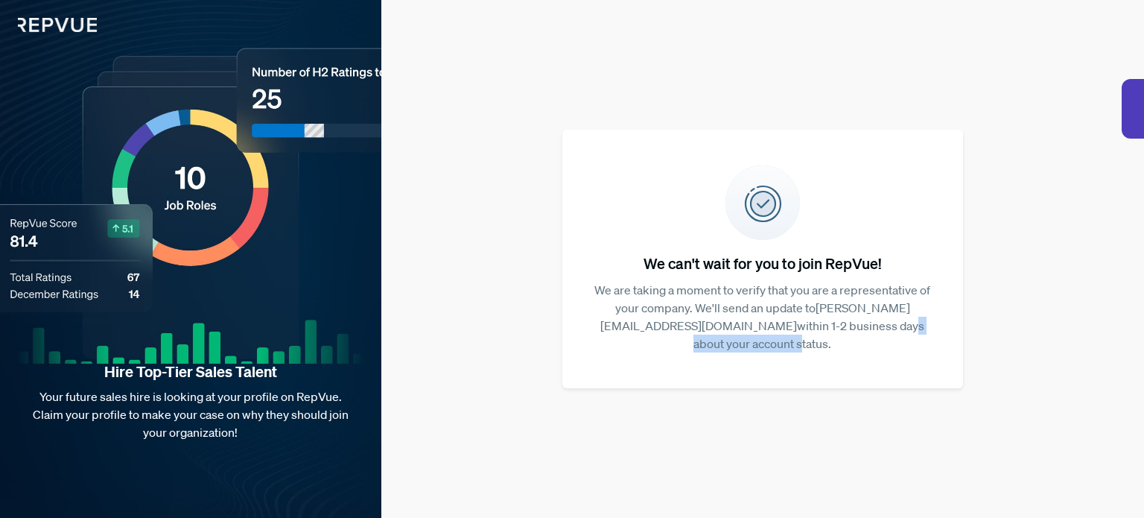
drag, startPoint x: 743, startPoint y: 334, endPoint x: 870, endPoint y: 340, distance: 127.5
click at [870, 340] on p "We are taking a moment to verify that you are a representative of your company.…" at bounding box center [762, 317] width 353 height 72
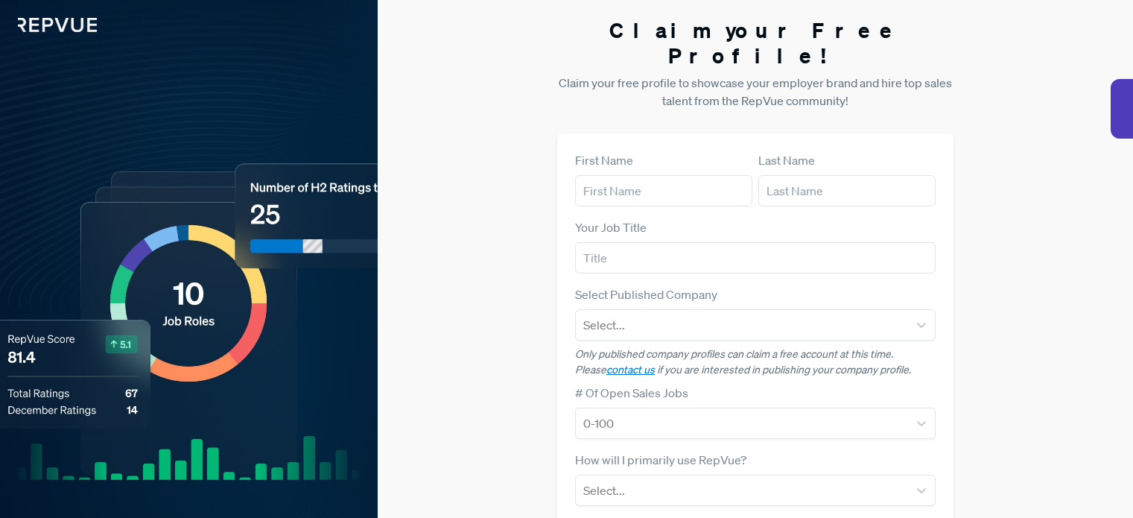
scroll to position [206, 0]
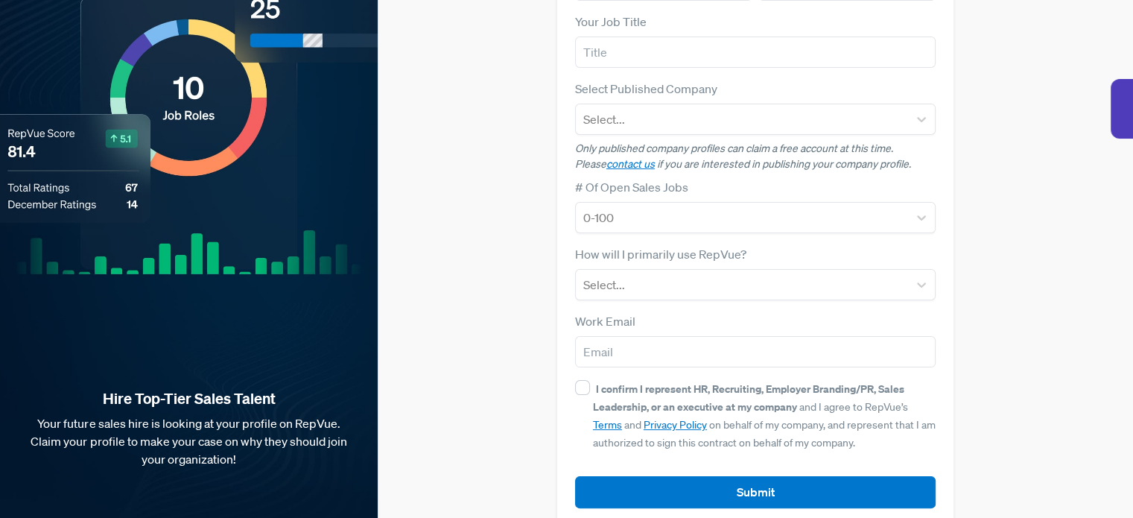
click at [998, 174] on div "Claim your Free Profile! Claim your free profile to showcase your employer bran…" at bounding box center [755, 168] width 755 height 749
click at [495, 294] on div "Claim your Free Profile! Claim your free profile to showcase your employer bran…" at bounding box center [755, 168] width 755 height 749
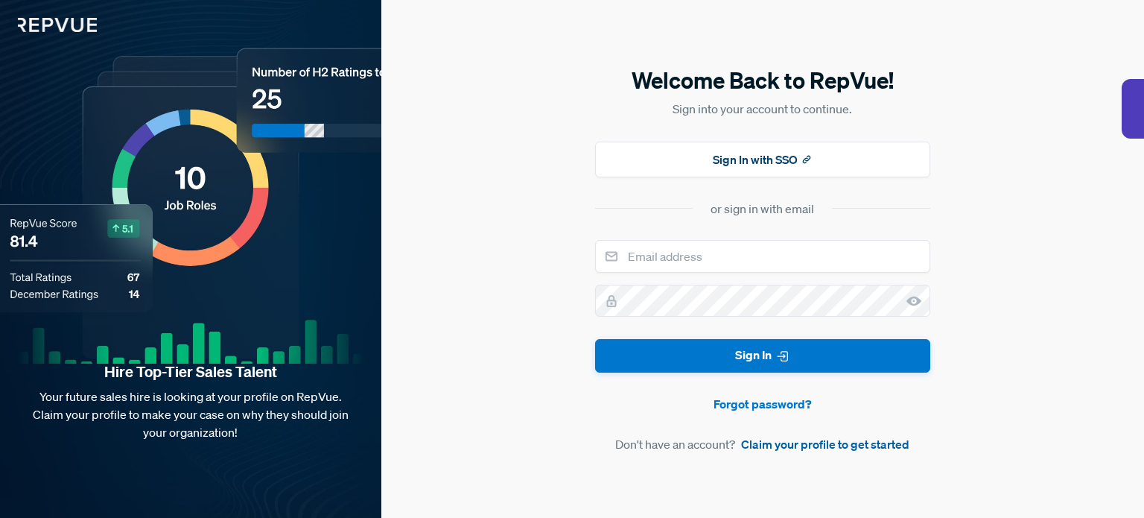
click at [781, 439] on link "Claim your profile to get started" at bounding box center [825, 444] width 168 height 18
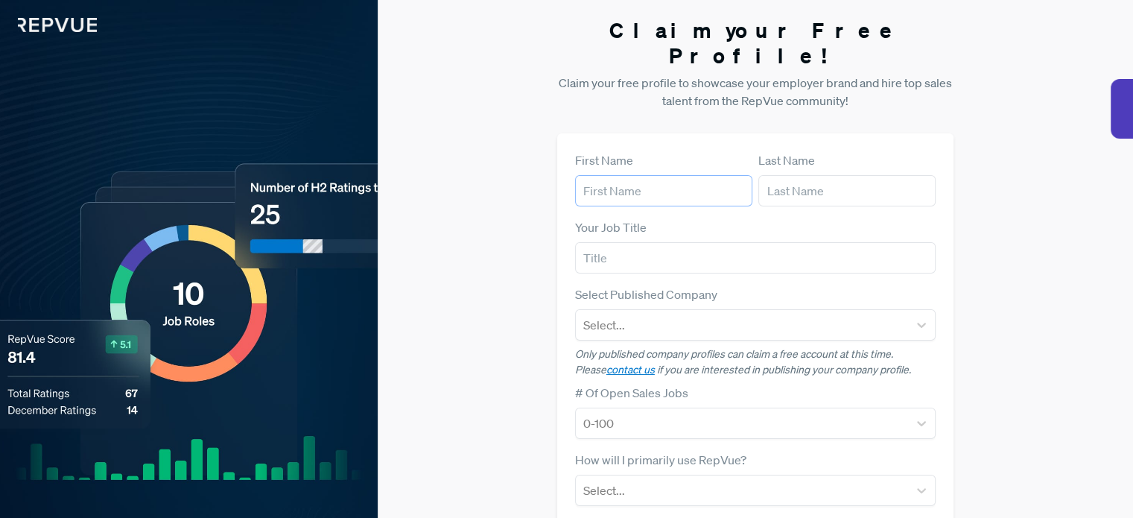
click at [623, 175] on input "text" at bounding box center [663, 190] width 177 height 31
type input "[PERSON_NAME]"
type input "Melse"
type input "j"
type input "Channel Manager"
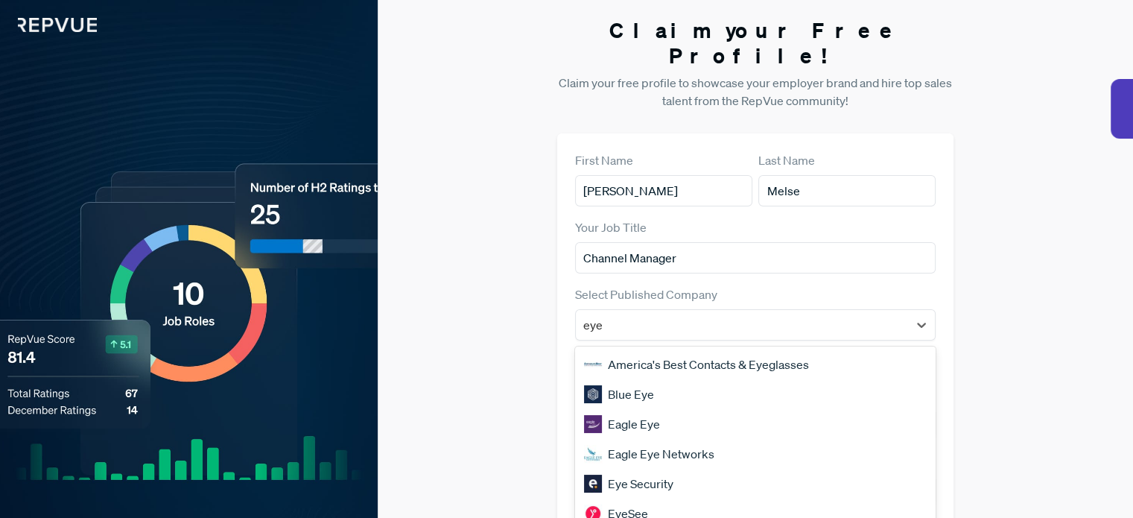
scroll to position [33, 0]
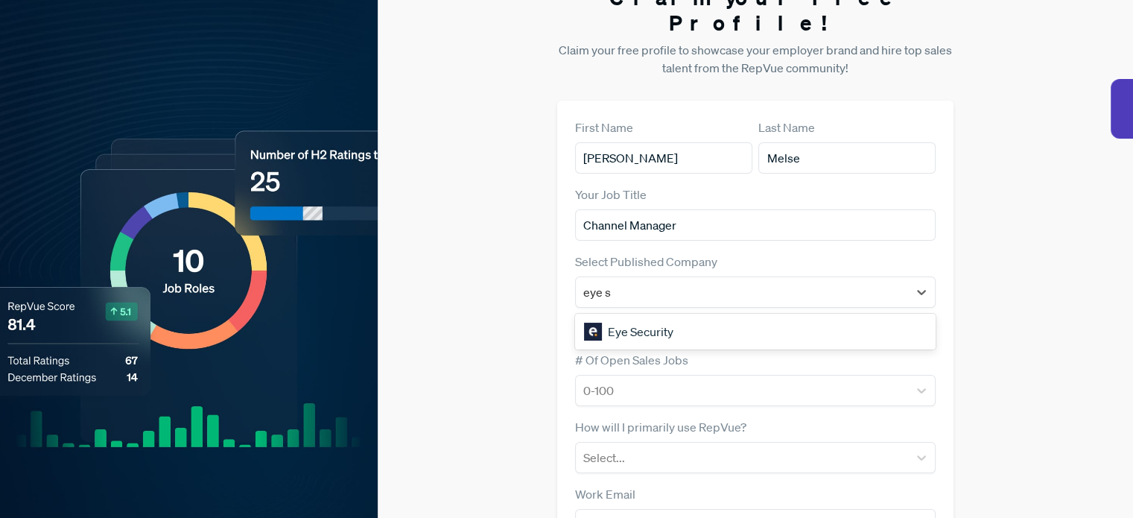
type input "eye se"
click at [638, 317] on div "Eye Security" at bounding box center [755, 332] width 361 height 30
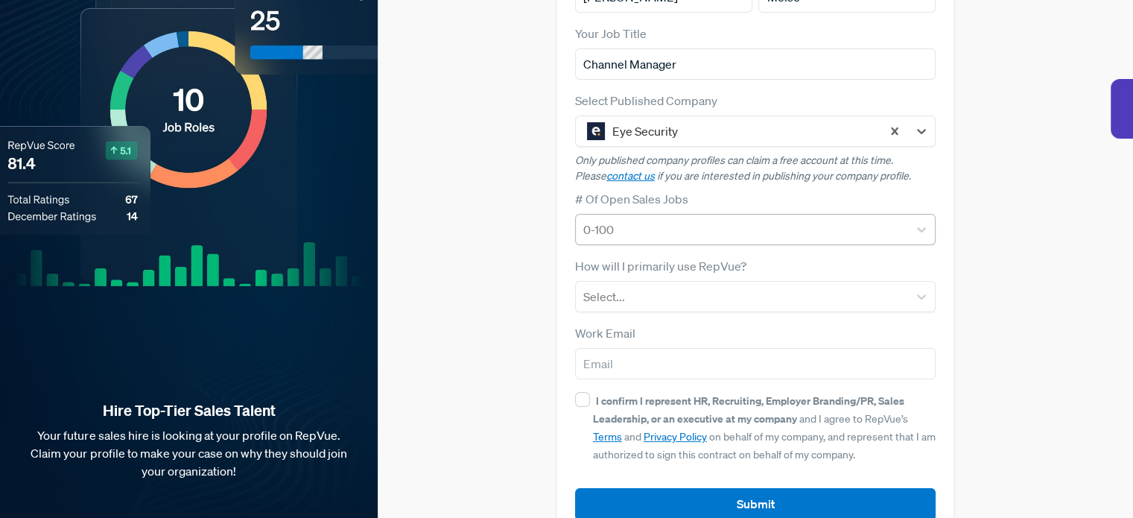
scroll to position [206, 0]
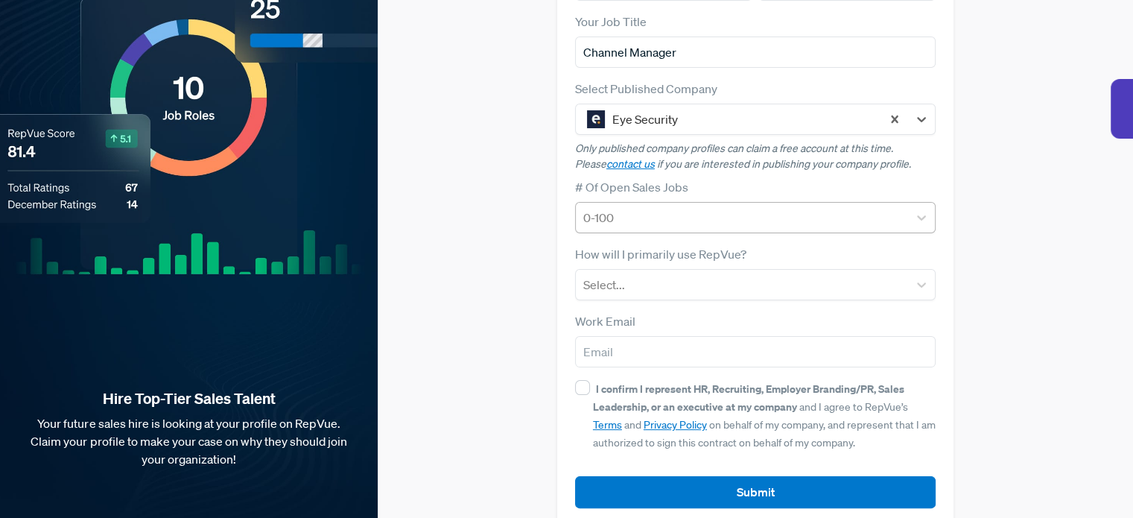
click at [626, 207] on div at bounding box center [741, 217] width 317 height 21
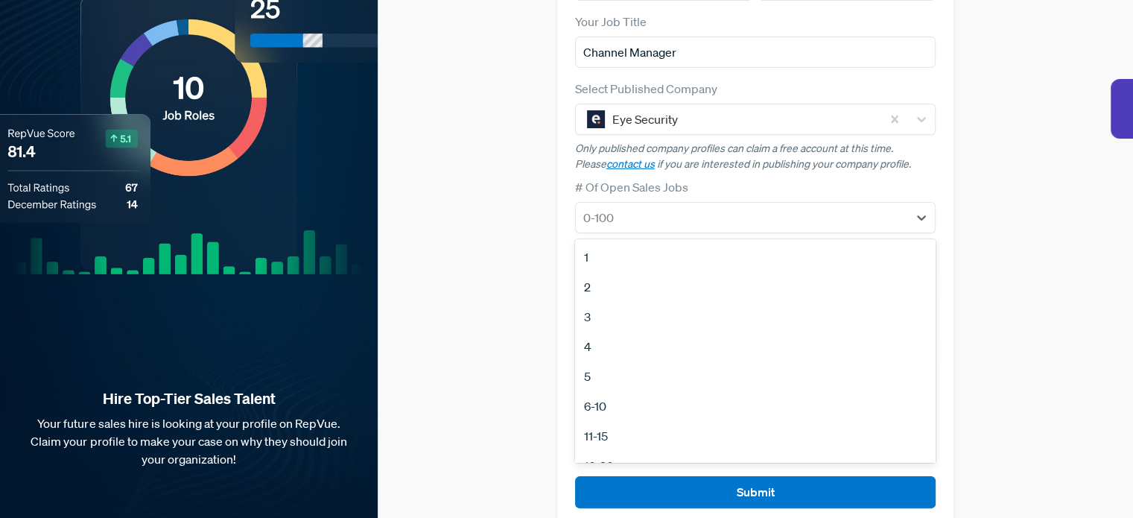
click at [595, 302] on div "3" at bounding box center [755, 317] width 361 height 30
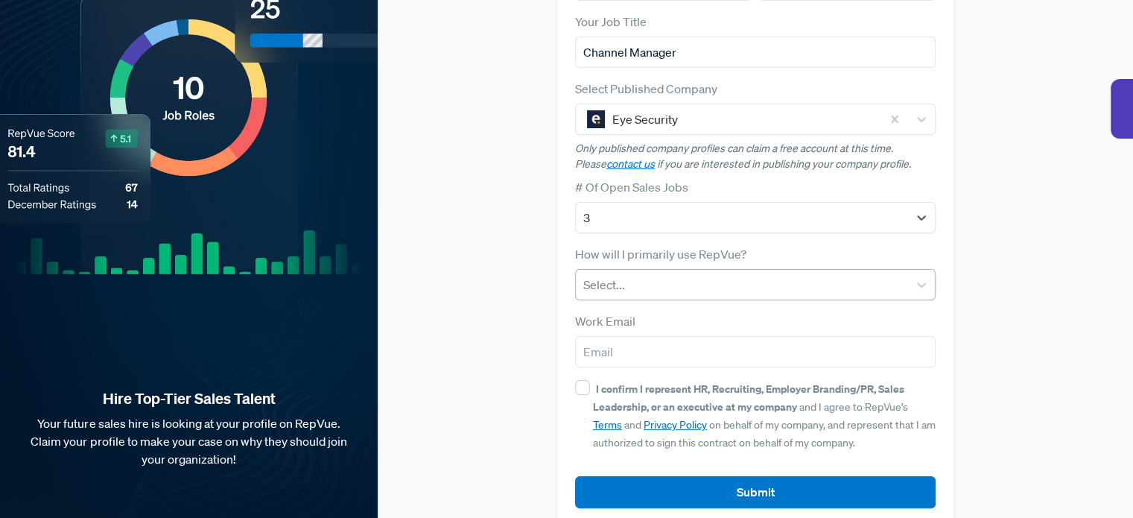
click at [602, 274] on div at bounding box center [741, 284] width 317 height 21
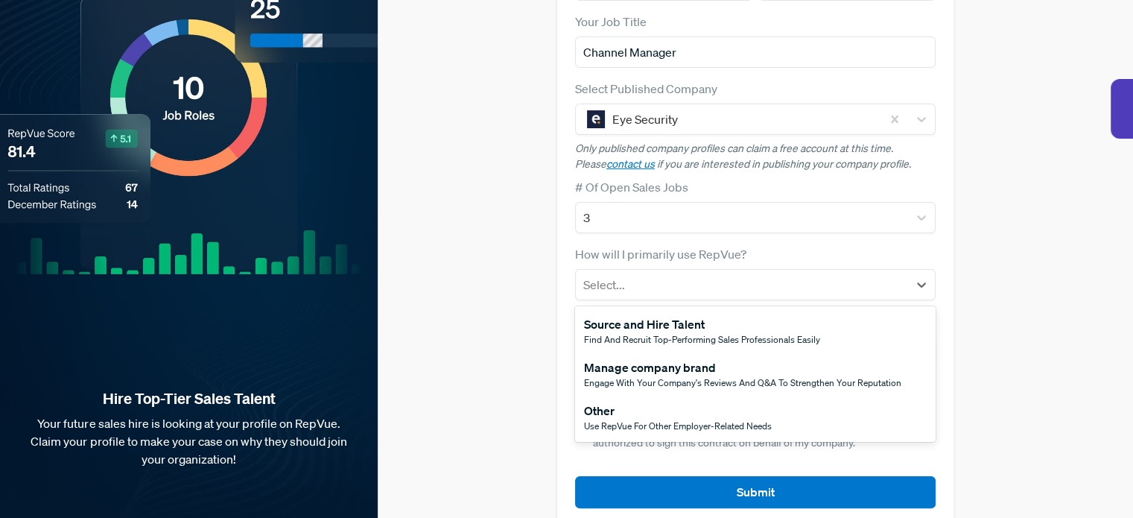
click at [624, 419] on div "Use RepVue for other employer-related needs" at bounding box center [678, 425] width 188 height 13
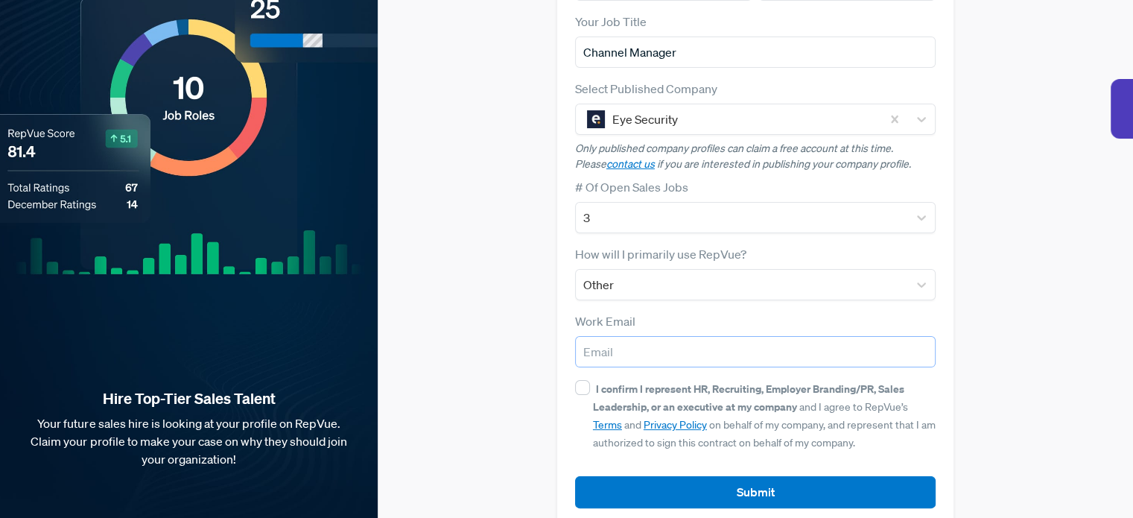
click at [620, 336] on input "email" at bounding box center [755, 351] width 361 height 31
type input "[PERSON_NAME][EMAIL_ADDRESS][DOMAIN_NAME]"
click at [584, 380] on input "I confirm I represent HR, Recruiting, Employer Branding/PR, Sales Leadership, o…" at bounding box center [582, 387] width 15 height 15
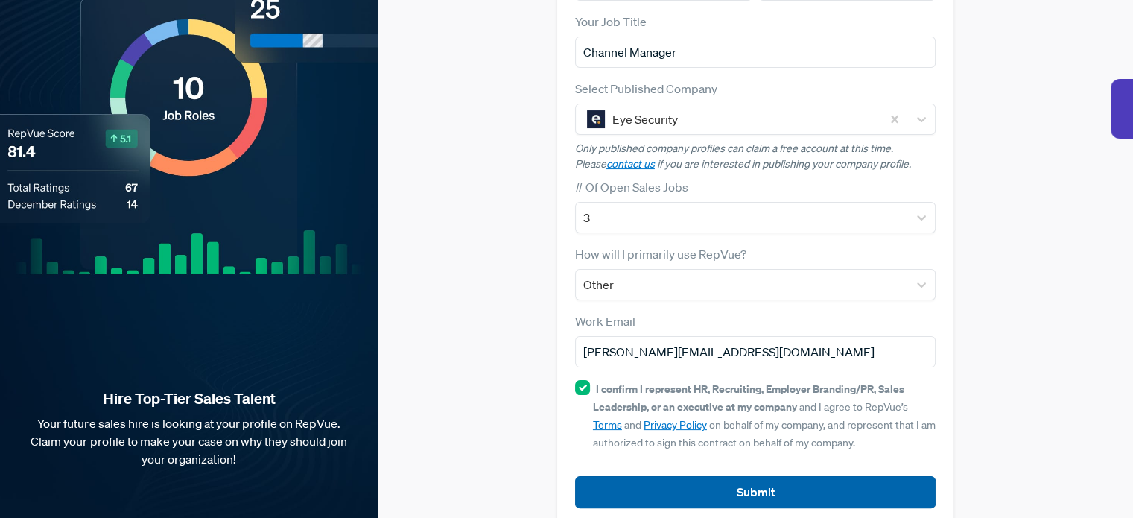
click at [632, 476] on button "Submit" at bounding box center [755, 492] width 361 height 32
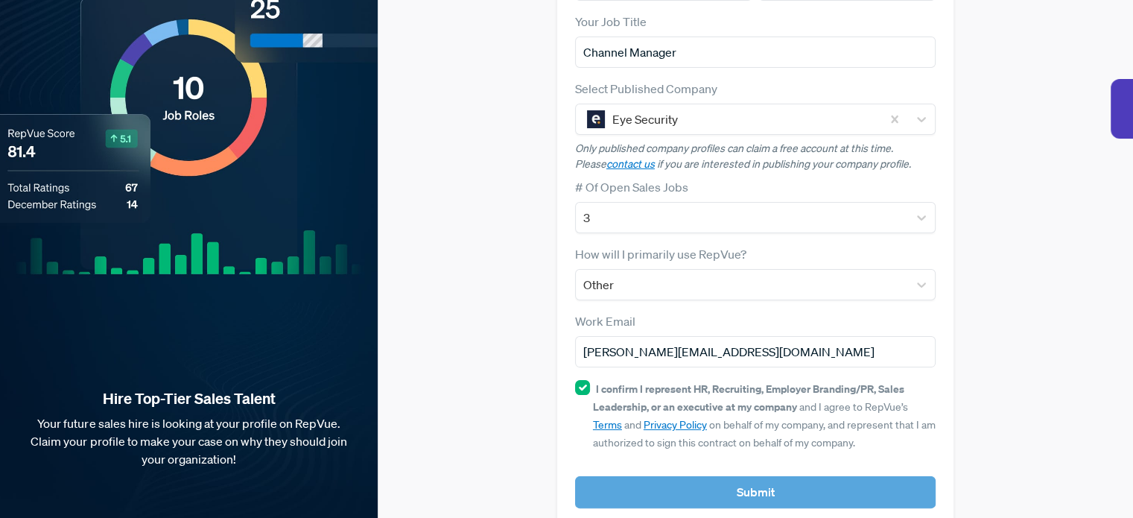
scroll to position [223, 0]
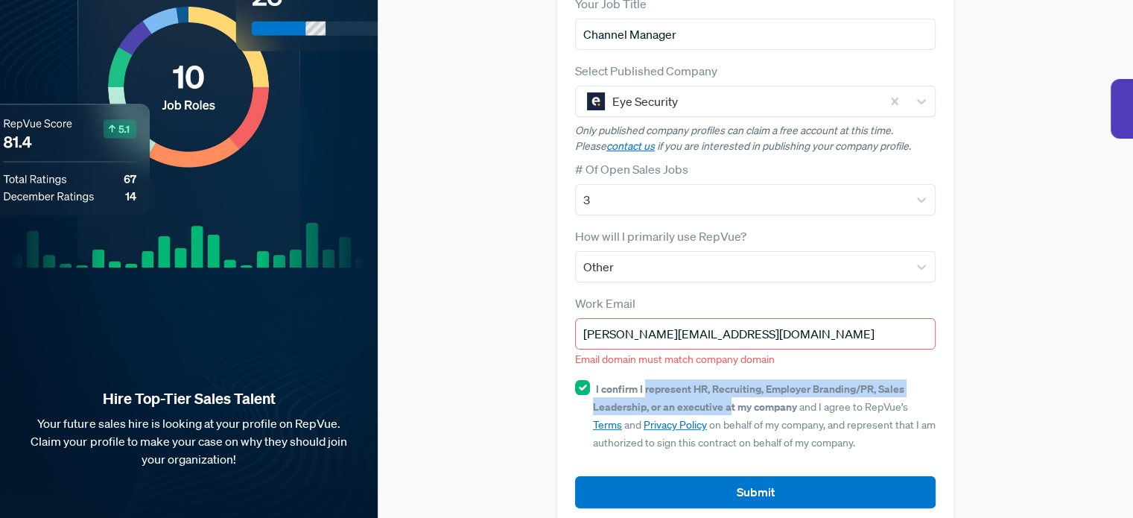
drag, startPoint x: 644, startPoint y: 361, endPoint x: 727, endPoint y: 384, distance: 86.6
click at [727, 384] on strong "I confirm I represent HR, Recruiting, Employer Branding/PR, Sales Leadership, o…" at bounding box center [748, 397] width 311 height 32
click at [590, 384] on input "I confirm I represent HR, Recruiting, Employer Branding/PR, Sales Leadership, o…" at bounding box center [582, 387] width 15 height 15
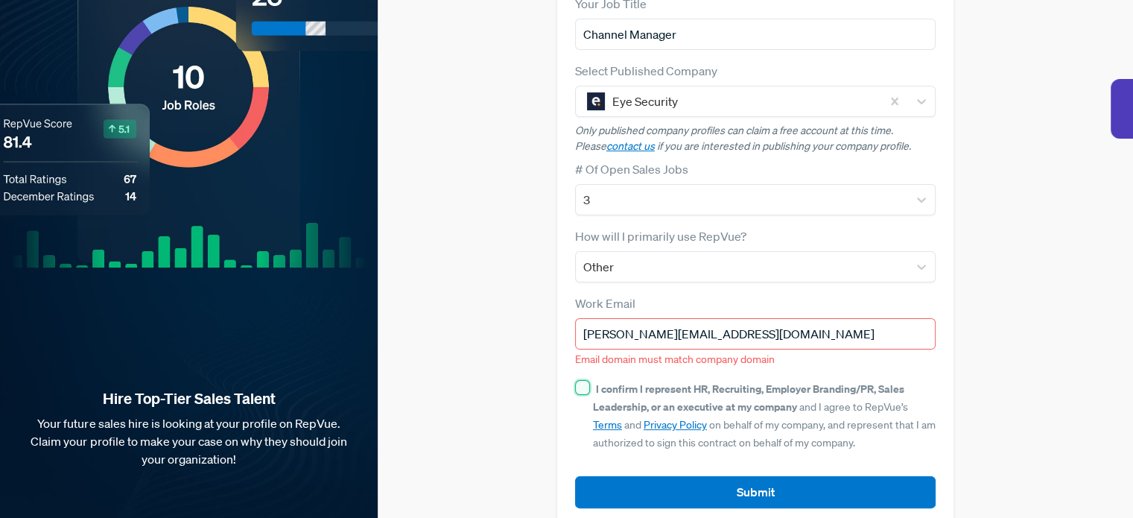
click at [577, 380] on input "I confirm I represent HR, Recruiting, Employer Branding/PR, Sales Leadership, o…" at bounding box center [582, 387] width 15 height 15
checkbox input "true"
click at [662, 91] on div at bounding box center [742, 101] width 261 height 21
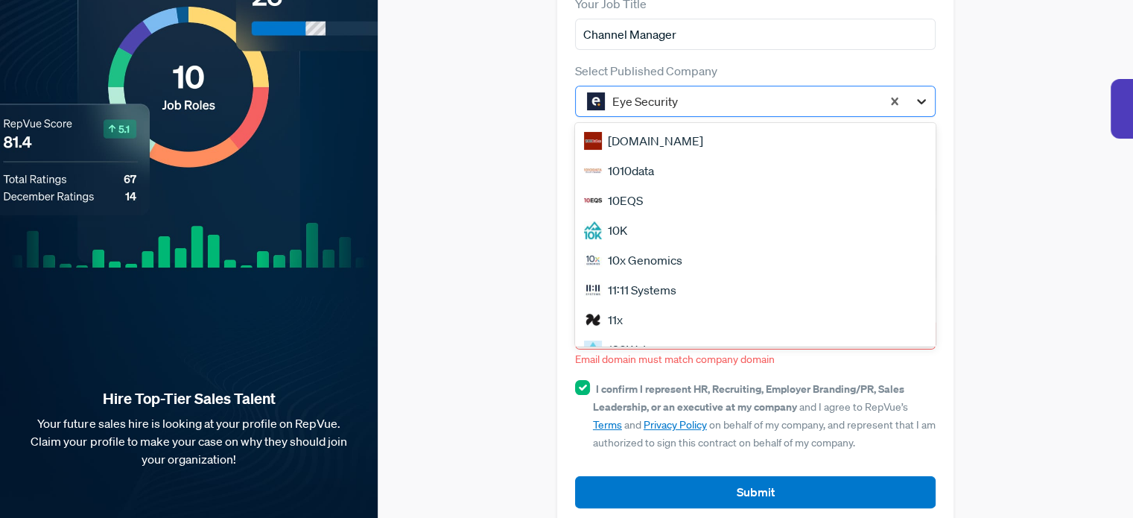
click at [918, 94] on icon at bounding box center [921, 101] width 15 height 15
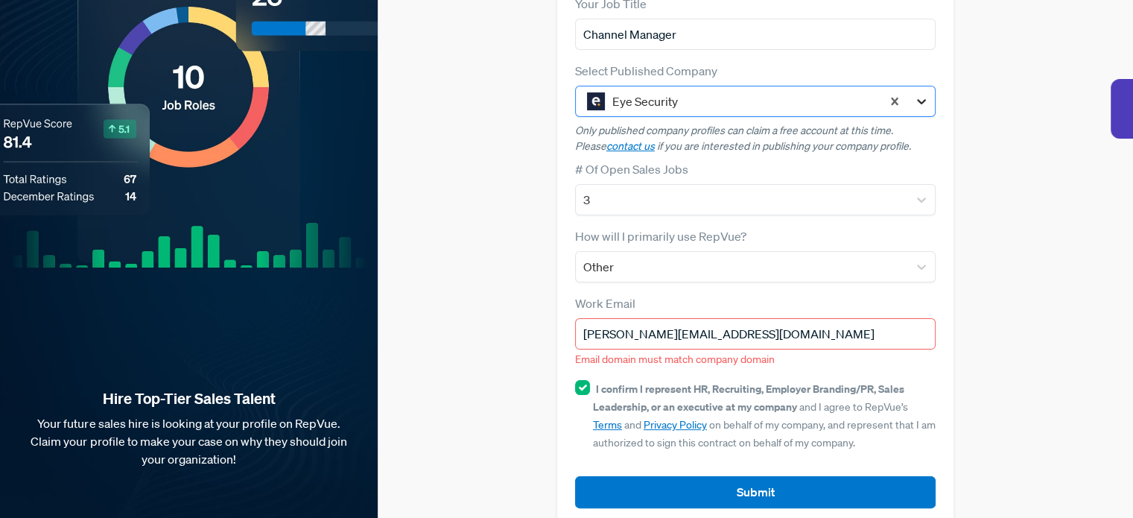
click at [918, 94] on icon at bounding box center [921, 101] width 15 height 15
click at [492, 274] on div "Claim your Free Profile! Claim your free profile to showcase your employer bran…" at bounding box center [755, 160] width 755 height 767
